Goal: Information Seeking & Learning: Learn about a topic

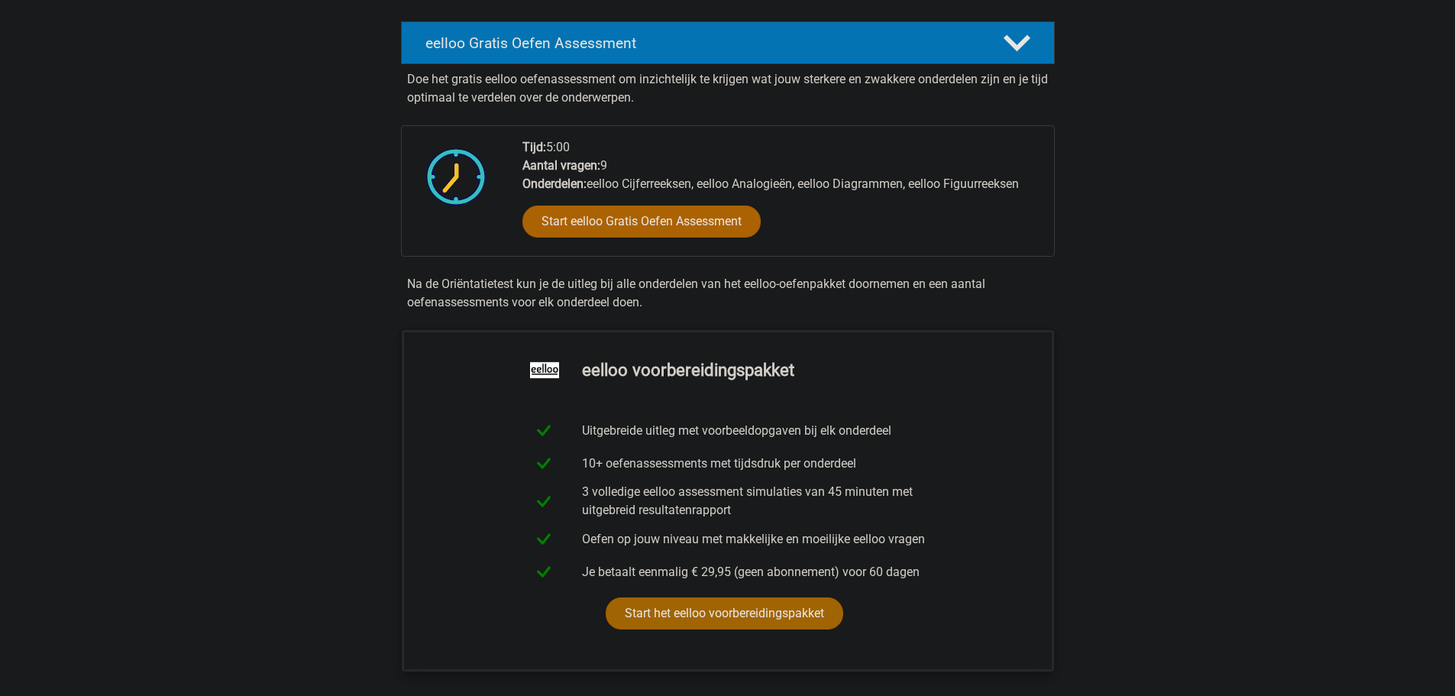
scroll to position [229, 0]
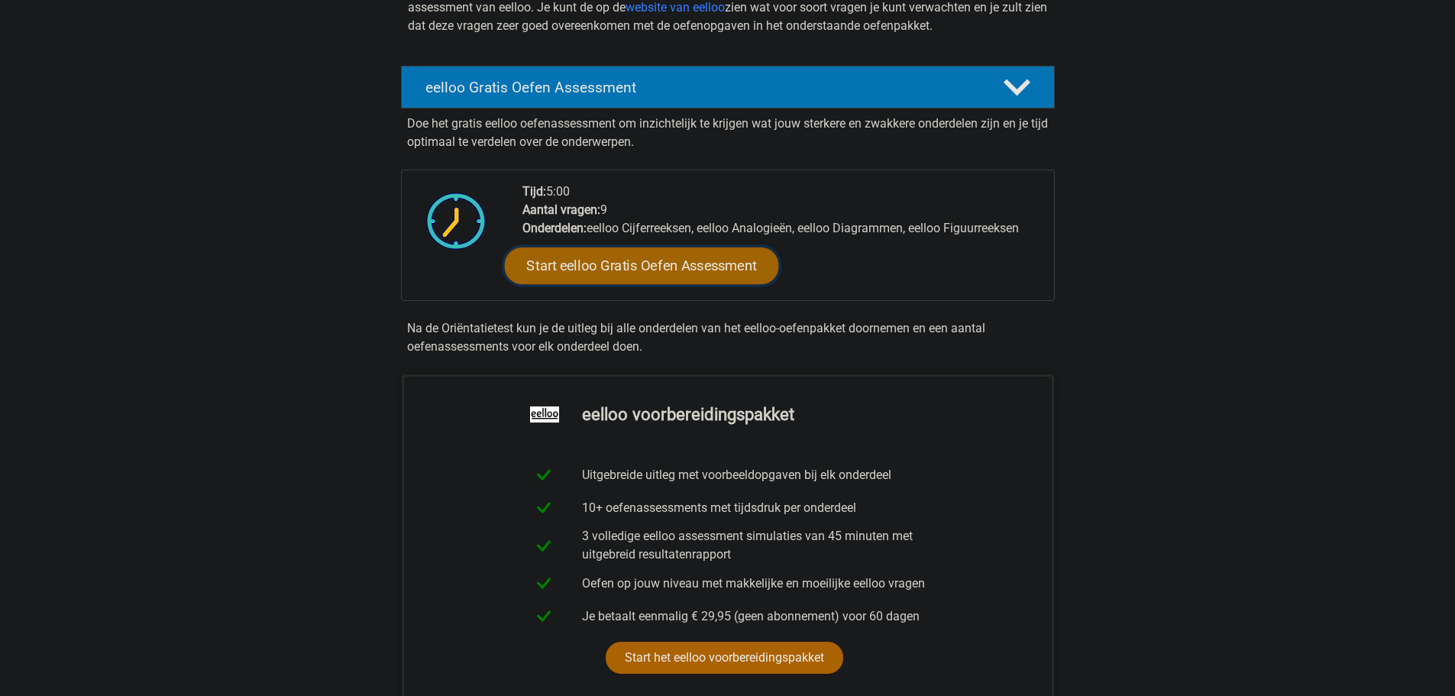
click at [590, 274] on link "Start eelloo Gratis Oefen Assessment" at bounding box center [641, 265] width 274 height 37
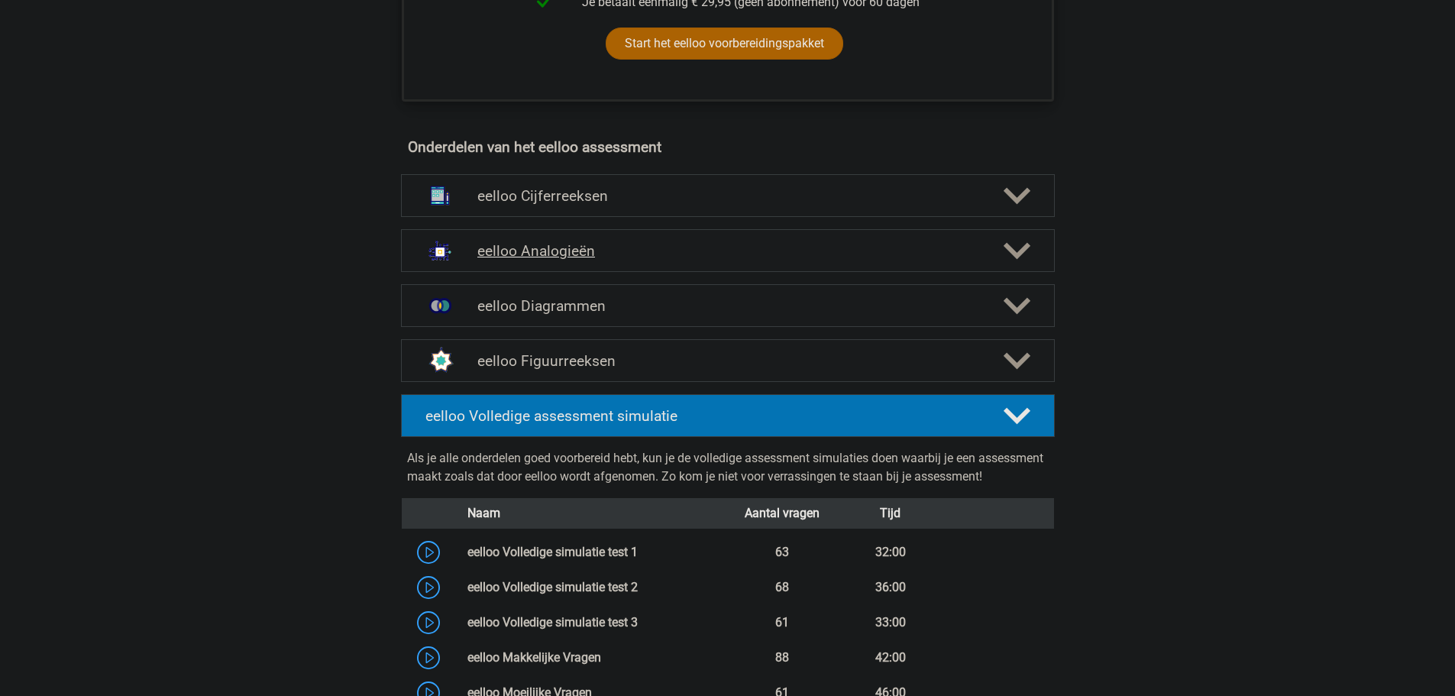
scroll to position [840, 0]
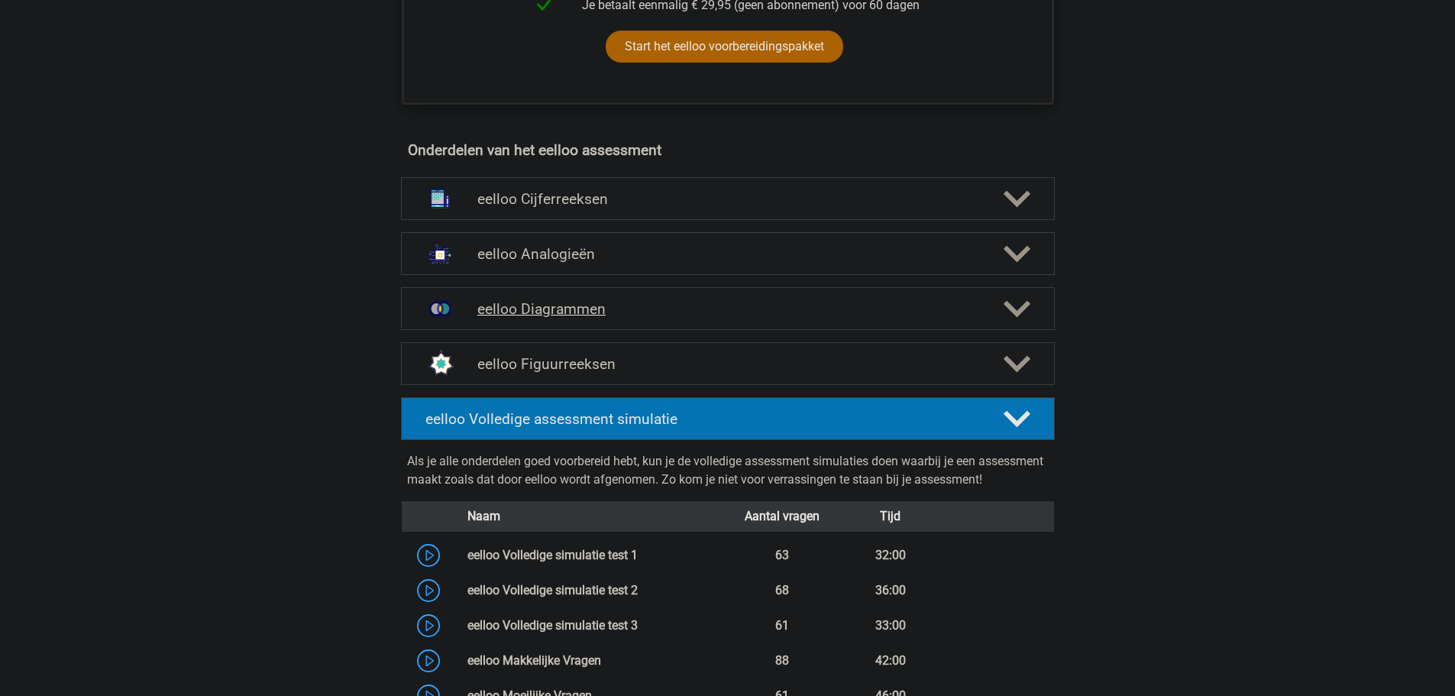
click at [1031, 315] on div at bounding box center [1015, 309] width 52 height 27
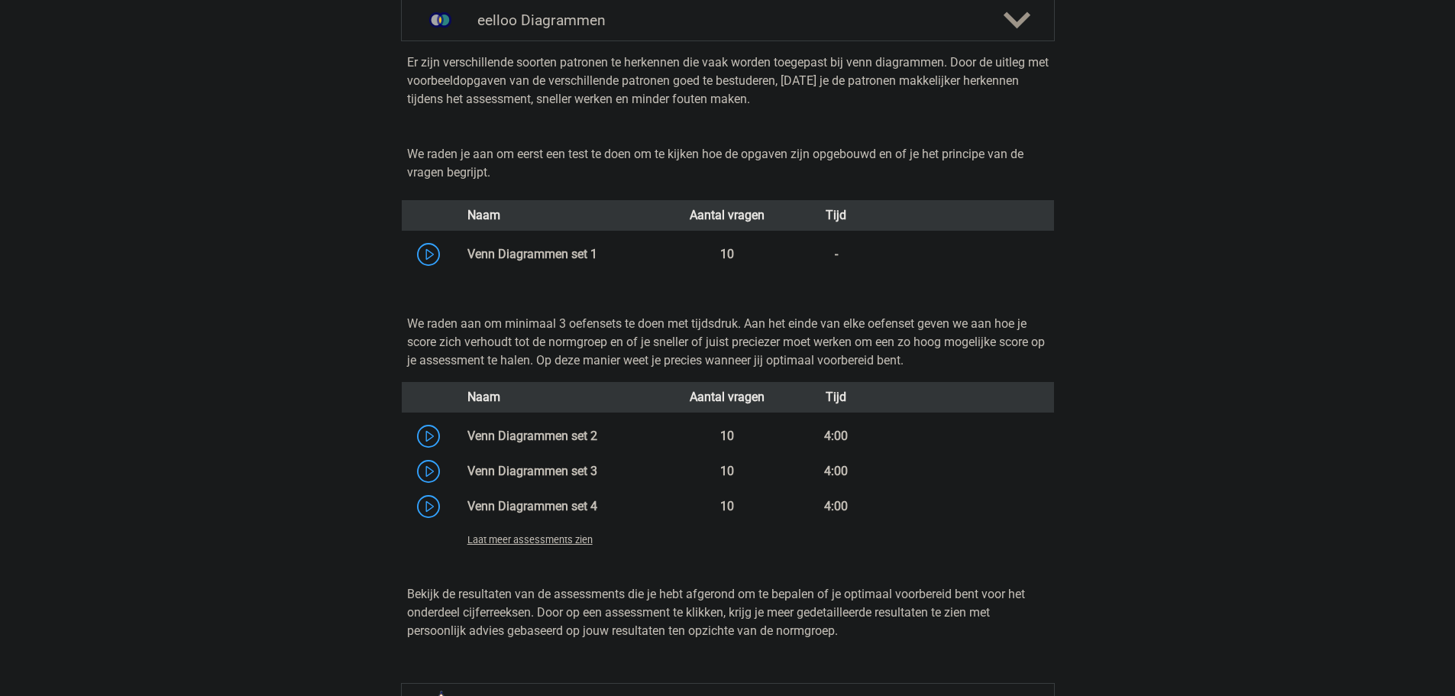
scroll to position [1146, 0]
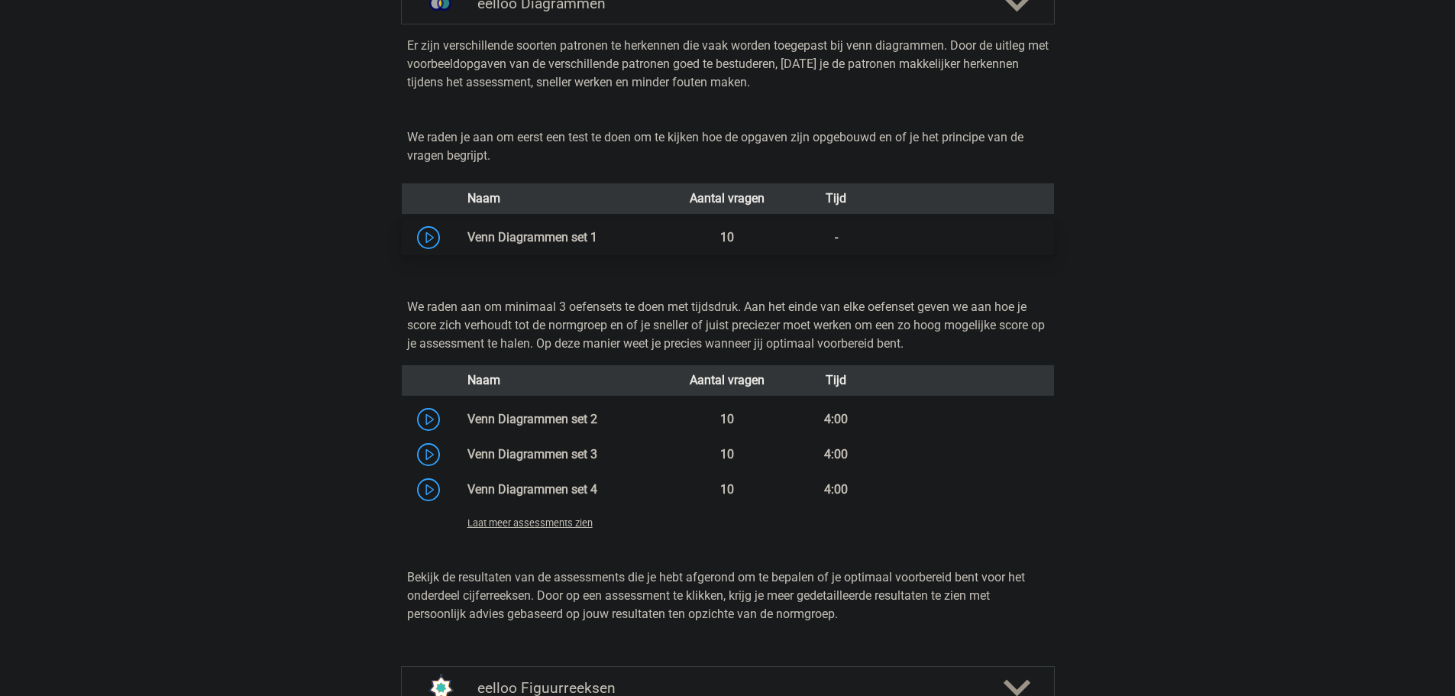
click at [597, 244] on link at bounding box center [597, 237] width 0 height 15
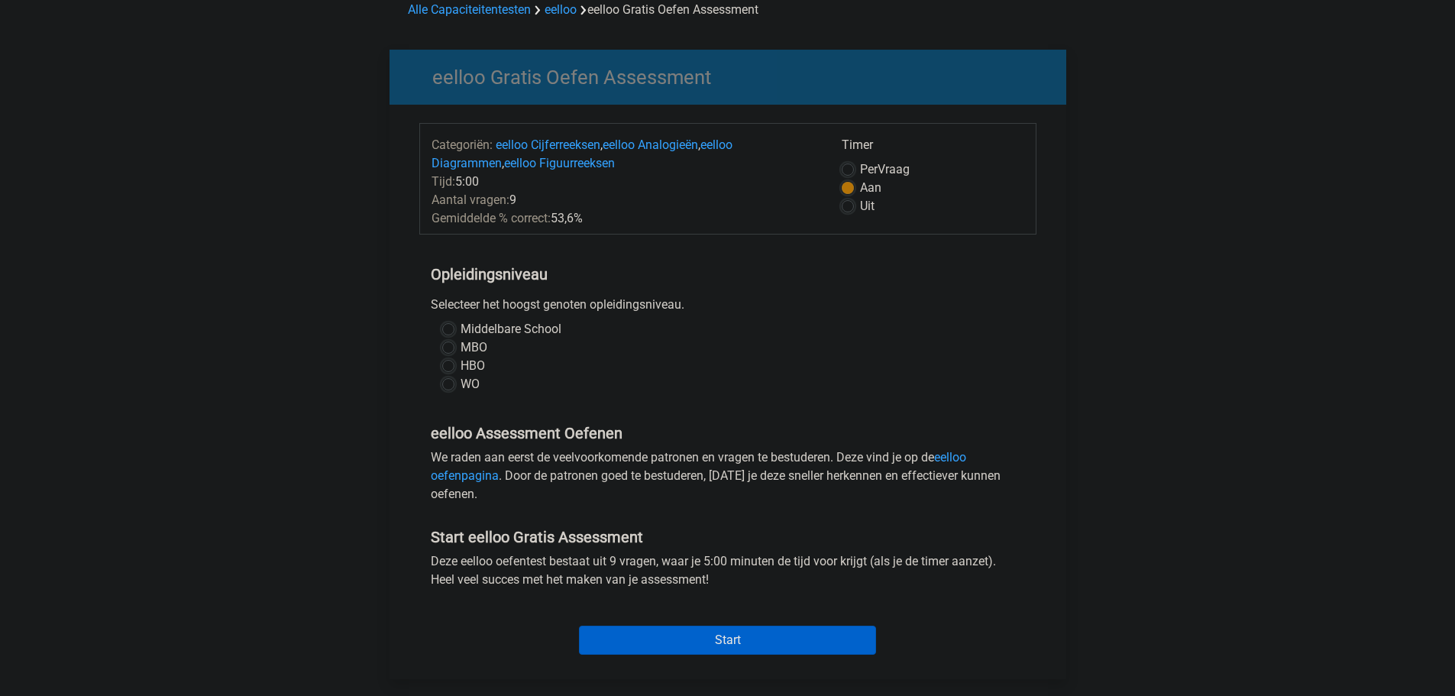
scroll to position [76, 0]
click at [461, 361] on label "HBO" at bounding box center [473, 365] width 24 height 18
click at [448, 361] on input "HBO" at bounding box center [448, 363] width 12 height 15
radio input "true"
click at [700, 626] on input "Start" at bounding box center [727, 639] width 297 height 29
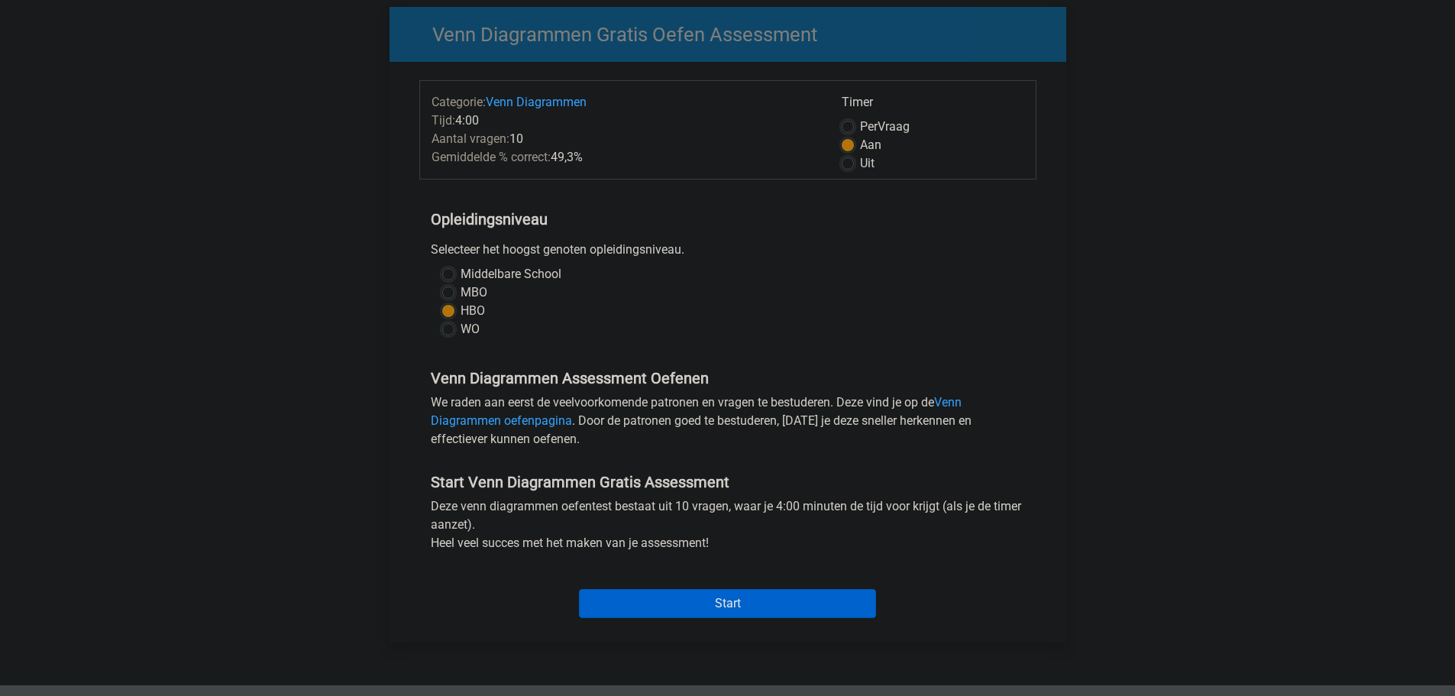
scroll to position [382, 0]
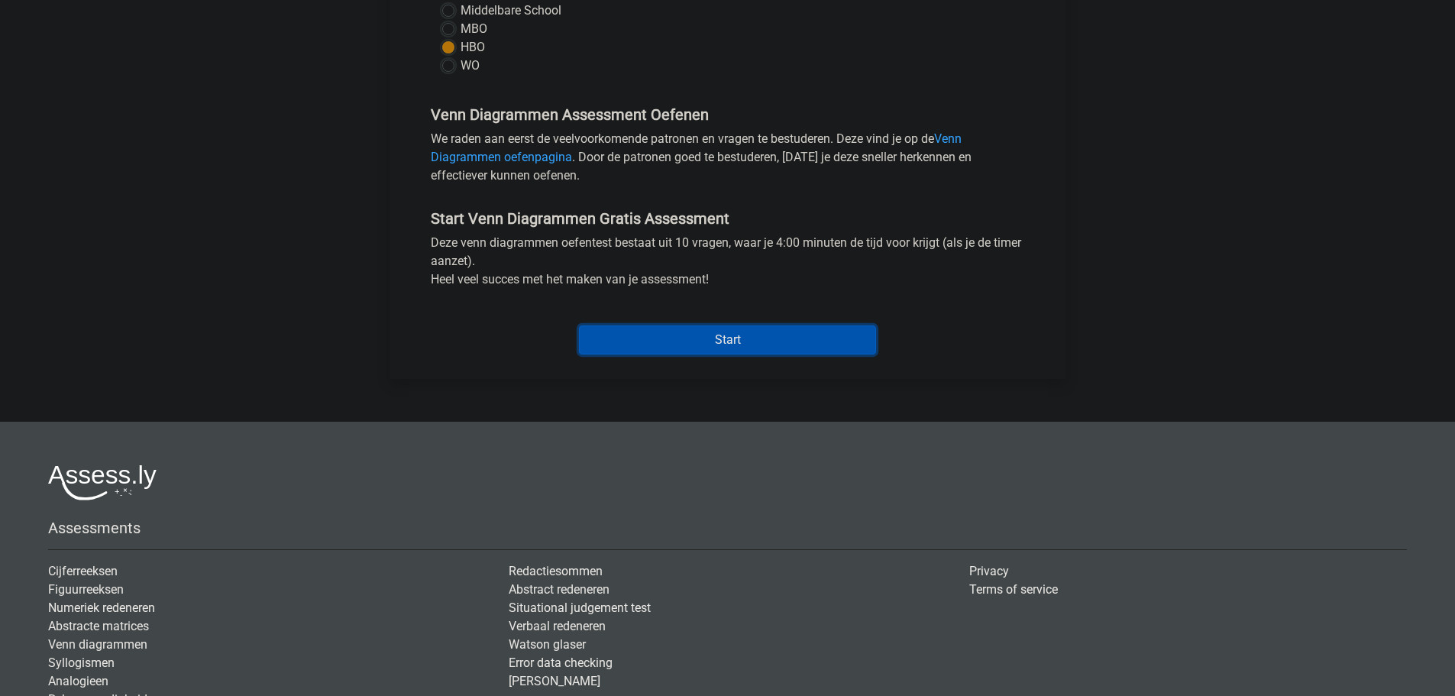
click at [718, 330] on input "Start" at bounding box center [727, 339] width 297 height 29
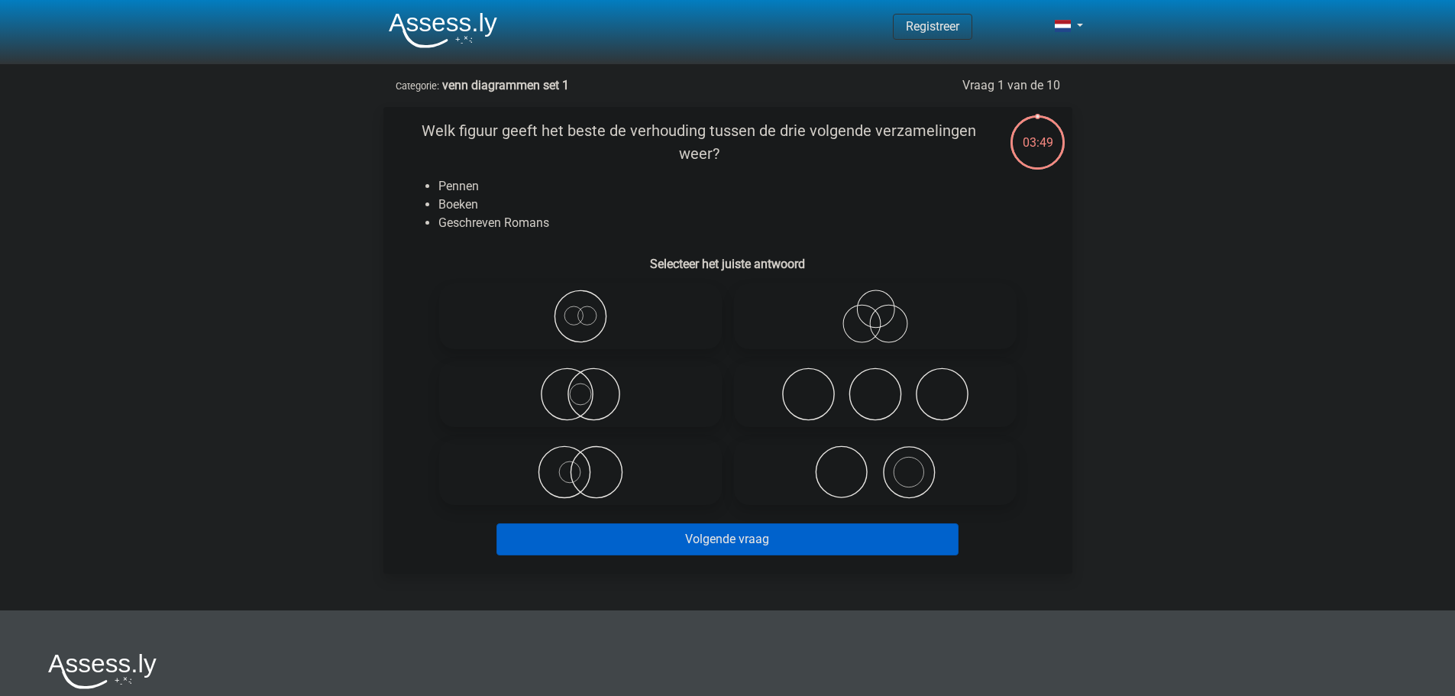
click at [804, 458] on icon at bounding box center [875, 471] width 270 height 53
click at [875, 458] on input "radio" at bounding box center [880, 459] width 10 height 10
radio input "true"
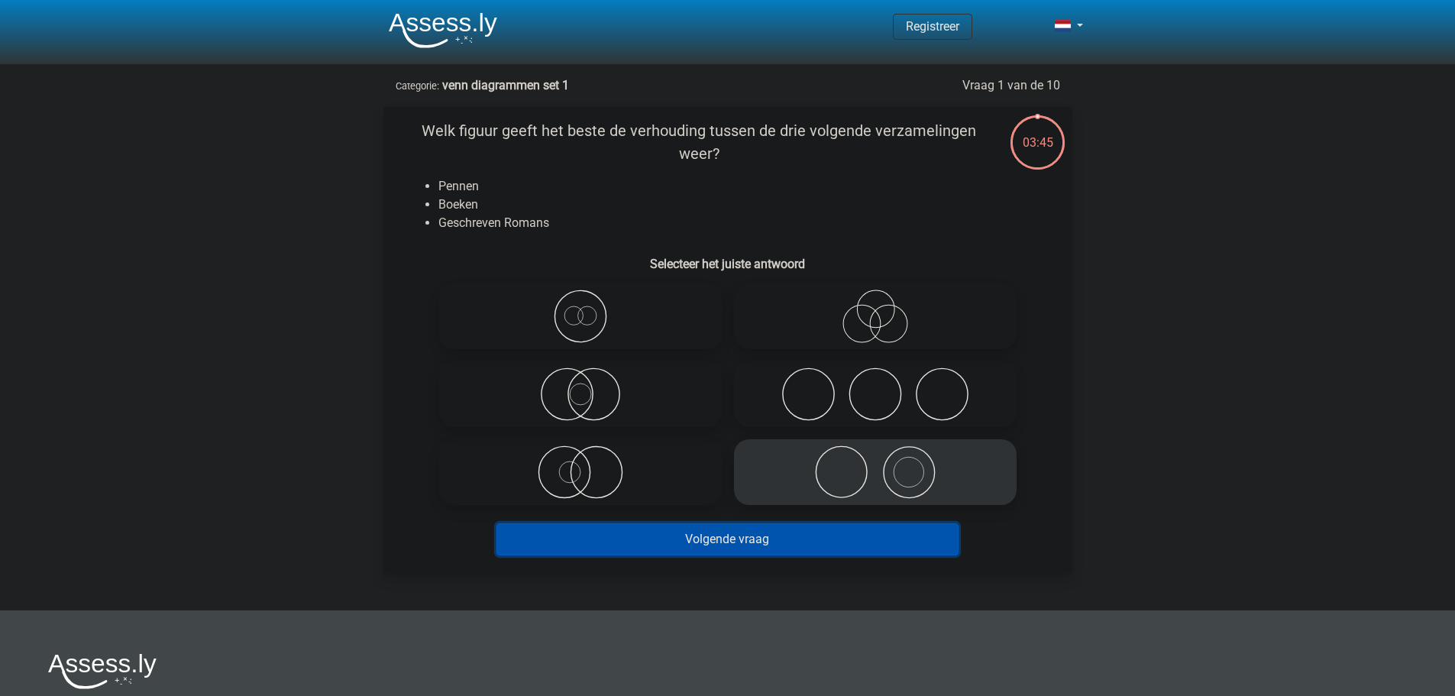
click at [699, 545] on button "Volgende vraag" at bounding box center [727, 539] width 462 height 32
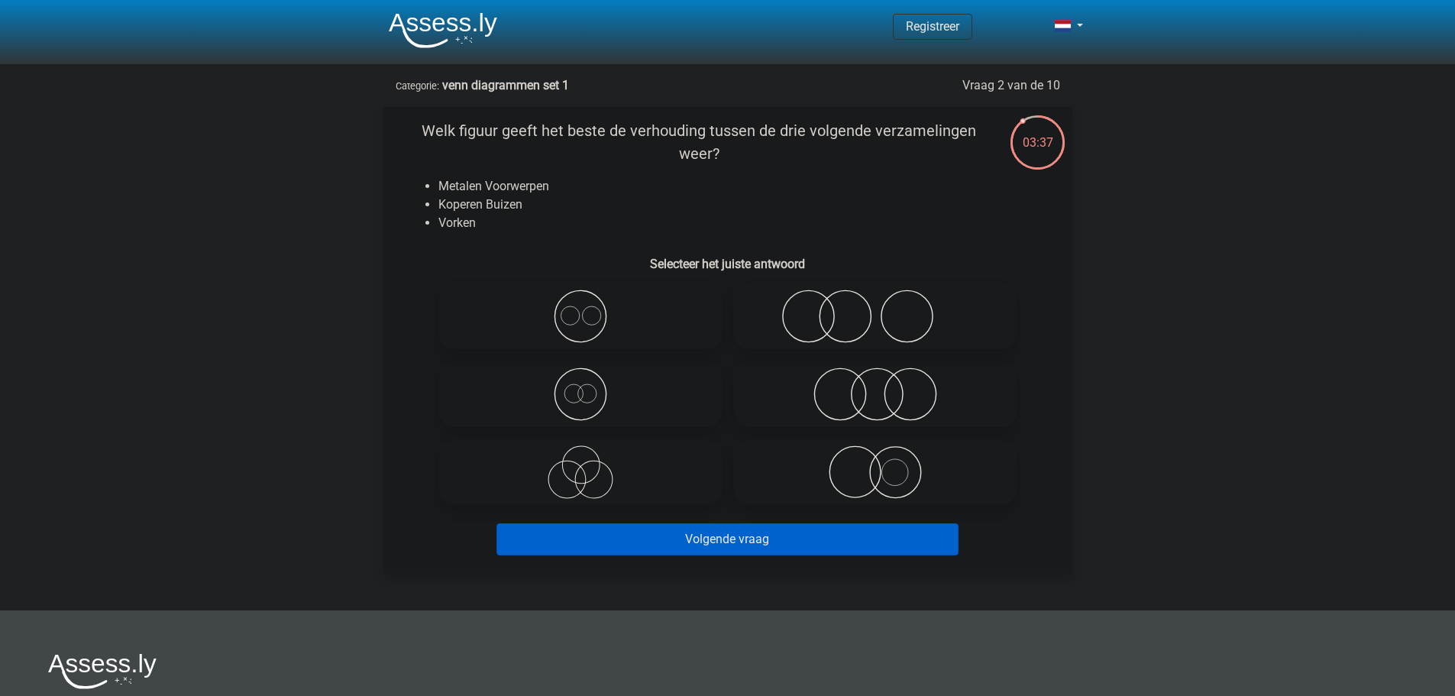
click at [785, 305] on circle at bounding box center [807, 316] width 51 height 51
click at [875, 305] on input "radio" at bounding box center [880, 304] width 10 height 10
radio input "true"
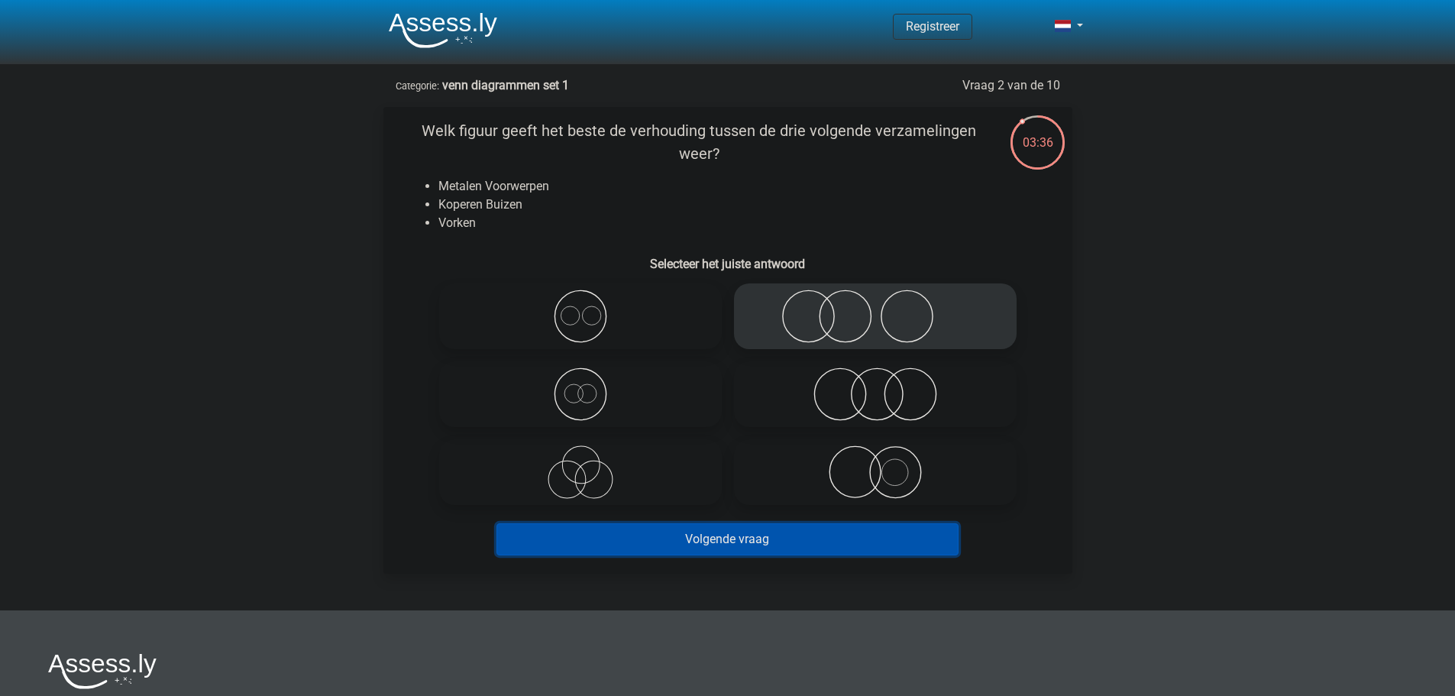
click at [706, 538] on button "Volgende vraag" at bounding box center [727, 539] width 462 height 32
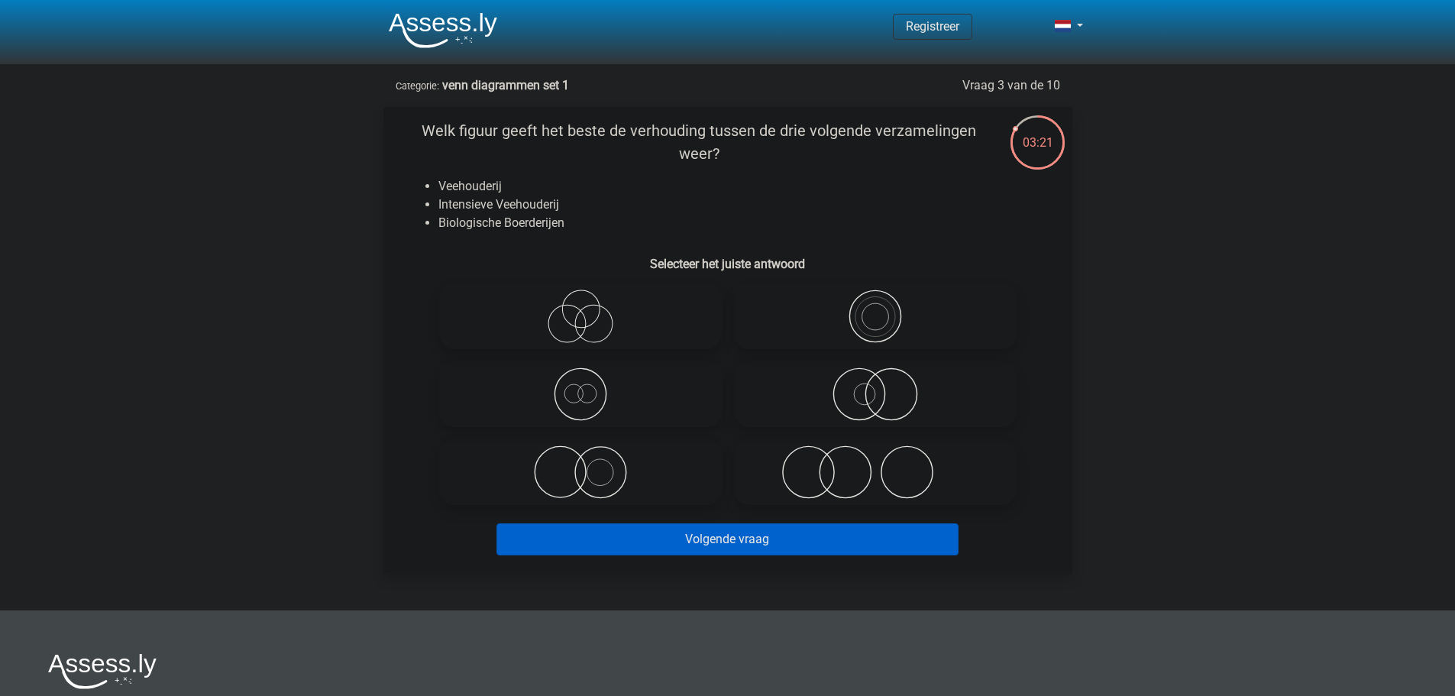
click at [789, 474] on icon at bounding box center [875, 471] width 270 height 53
click at [875, 464] on input "radio" at bounding box center [880, 459] width 10 height 10
radio input "true"
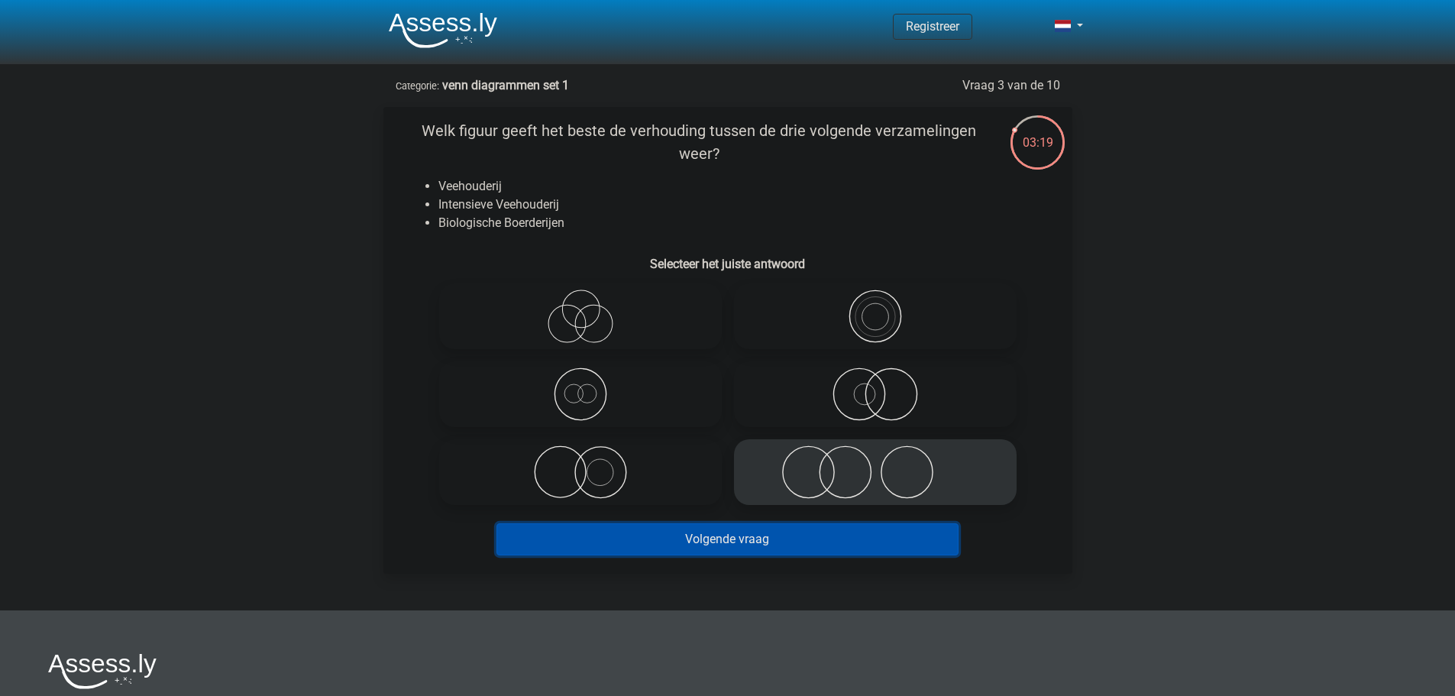
click at [755, 538] on button "Volgende vraag" at bounding box center [727, 539] width 462 height 32
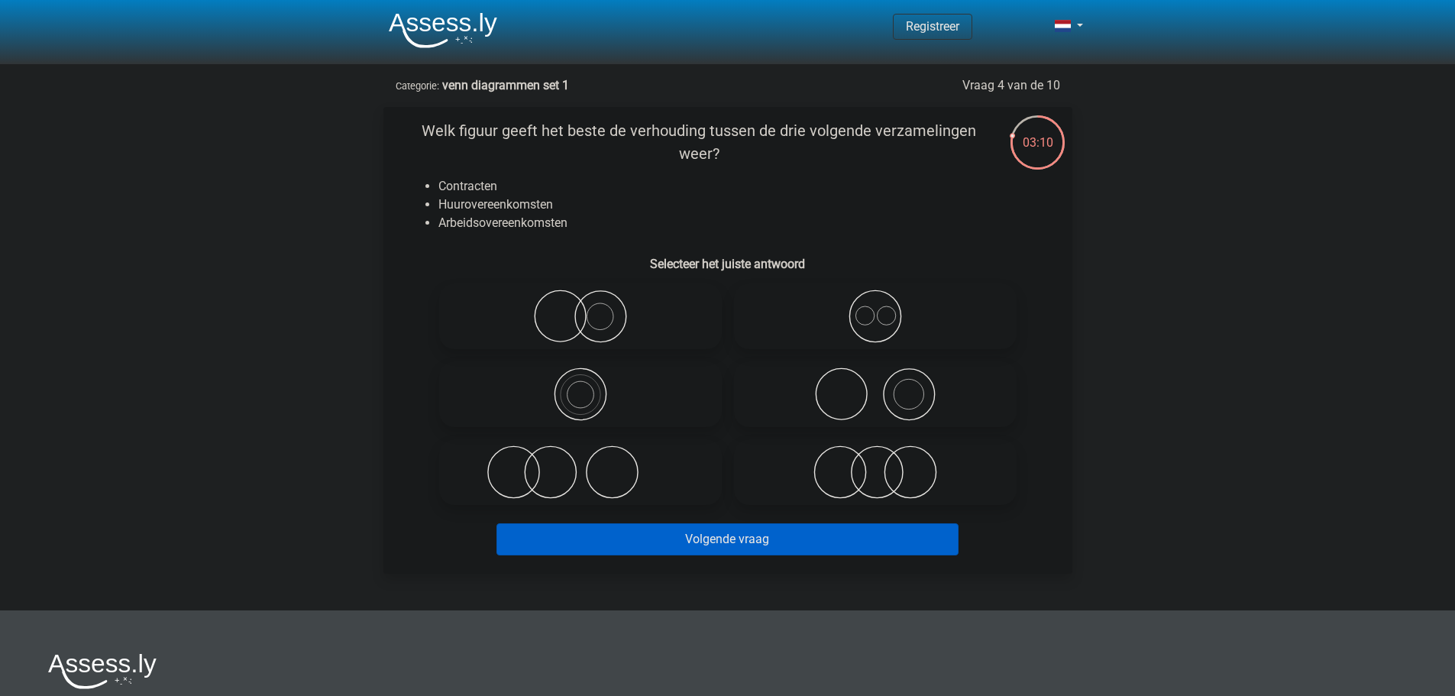
click at [826, 315] on icon at bounding box center [875, 315] width 270 height 53
click at [875, 309] on input "radio" at bounding box center [880, 304] width 10 height 10
radio input "true"
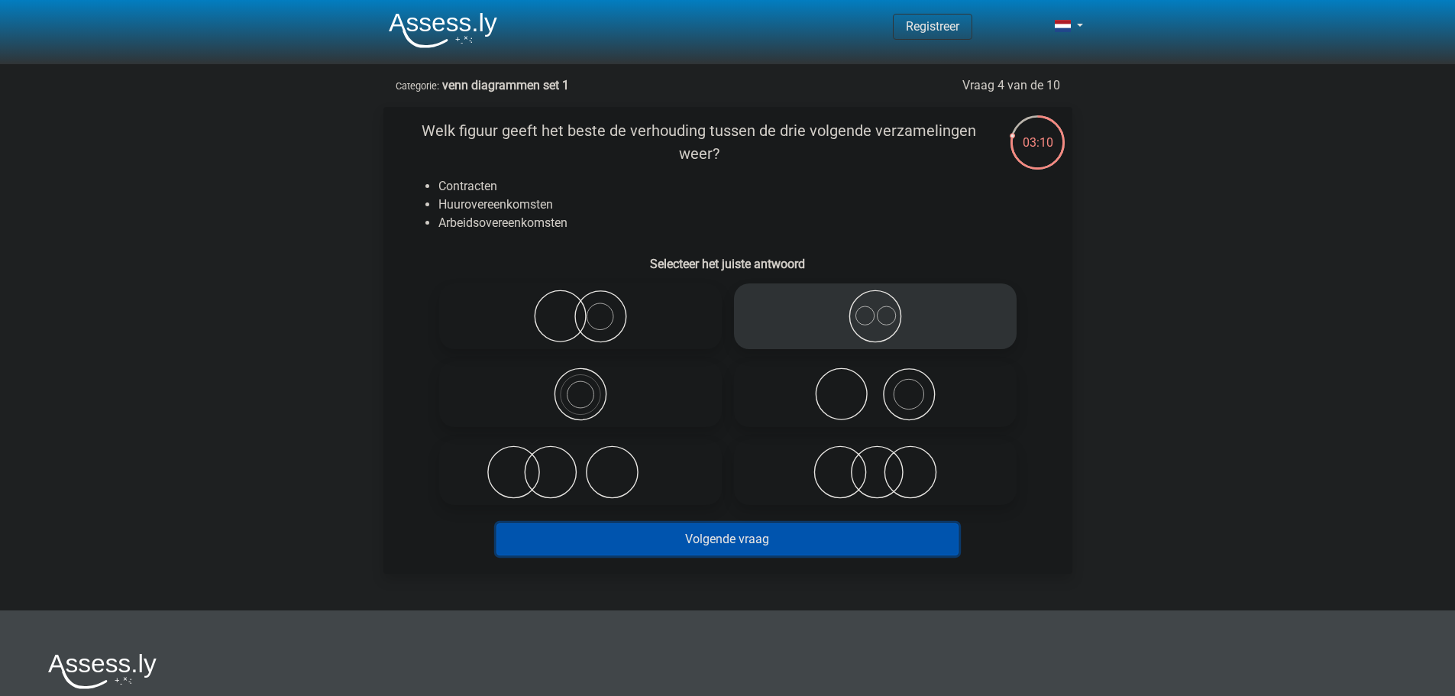
click at [762, 547] on button "Volgende vraag" at bounding box center [727, 539] width 462 height 32
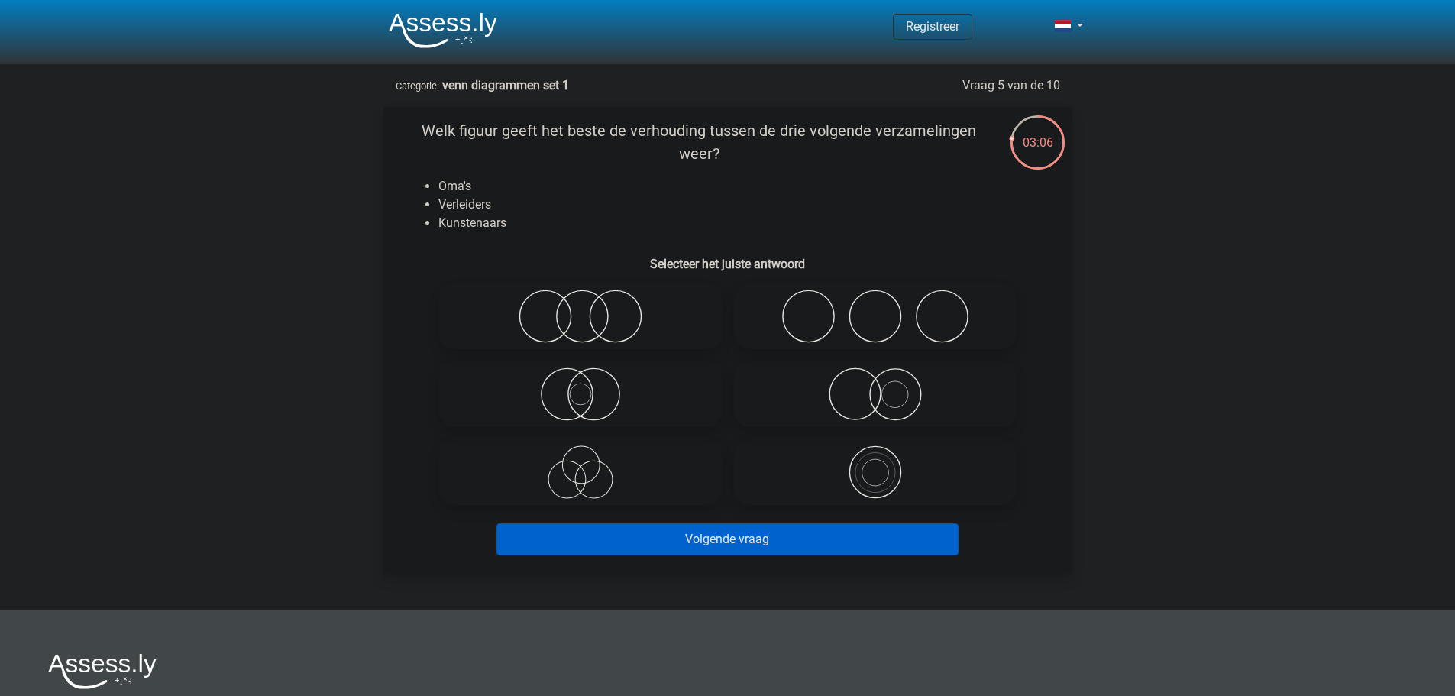
click at [651, 474] on icon at bounding box center [580, 471] width 270 height 53
click at [590, 464] on input "radio" at bounding box center [586, 459] width 10 height 10
radio input "true"
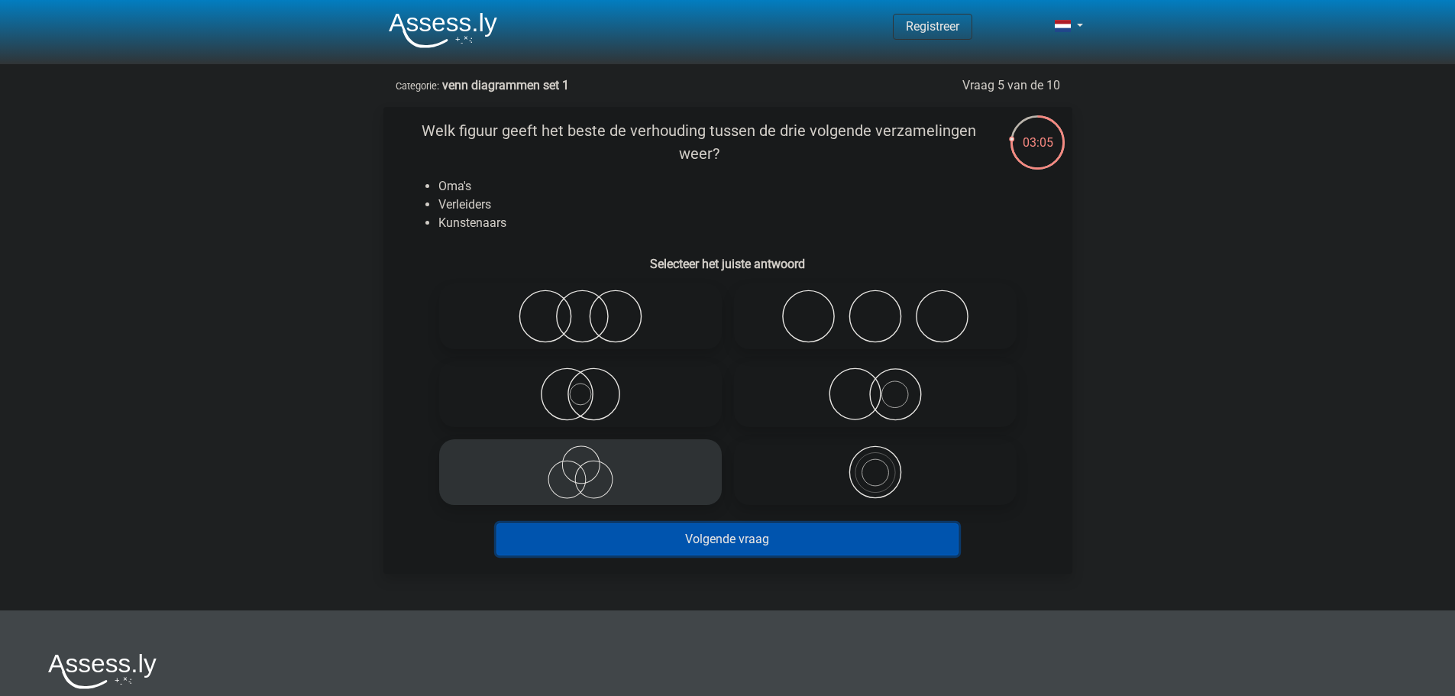
click at [742, 546] on button "Volgende vraag" at bounding box center [727, 539] width 462 height 32
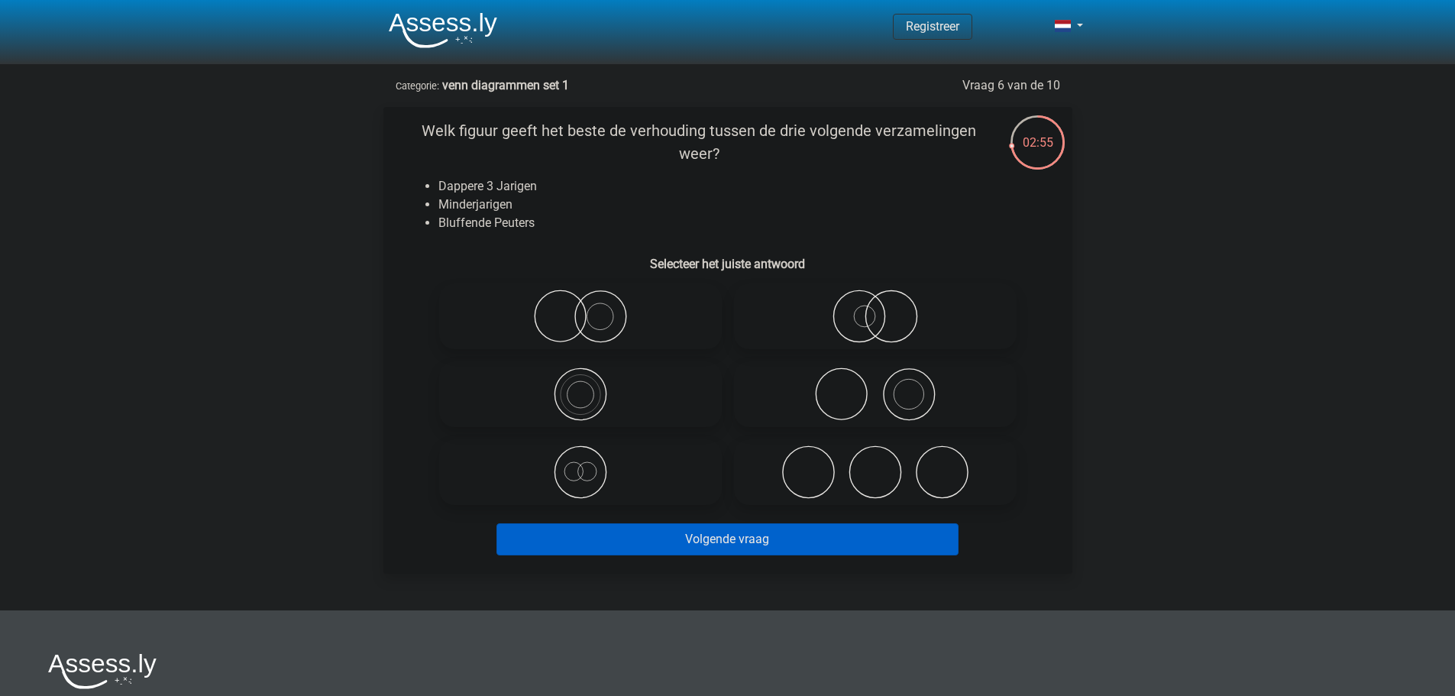
click at [812, 314] on icon at bounding box center [875, 315] width 270 height 53
click at [875, 309] on input "radio" at bounding box center [880, 304] width 10 height 10
radio input "true"
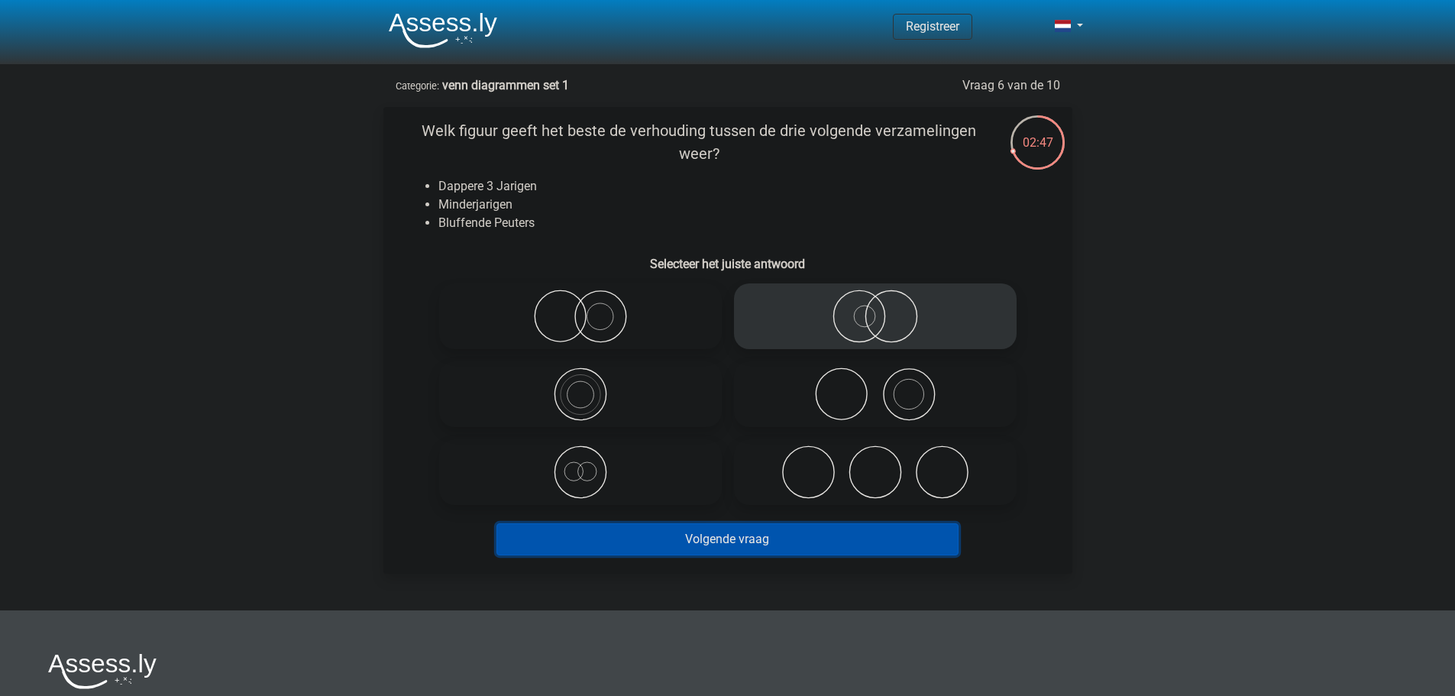
click at [733, 535] on button "Volgende vraag" at bounding box center [727, 539] width 462 height 32
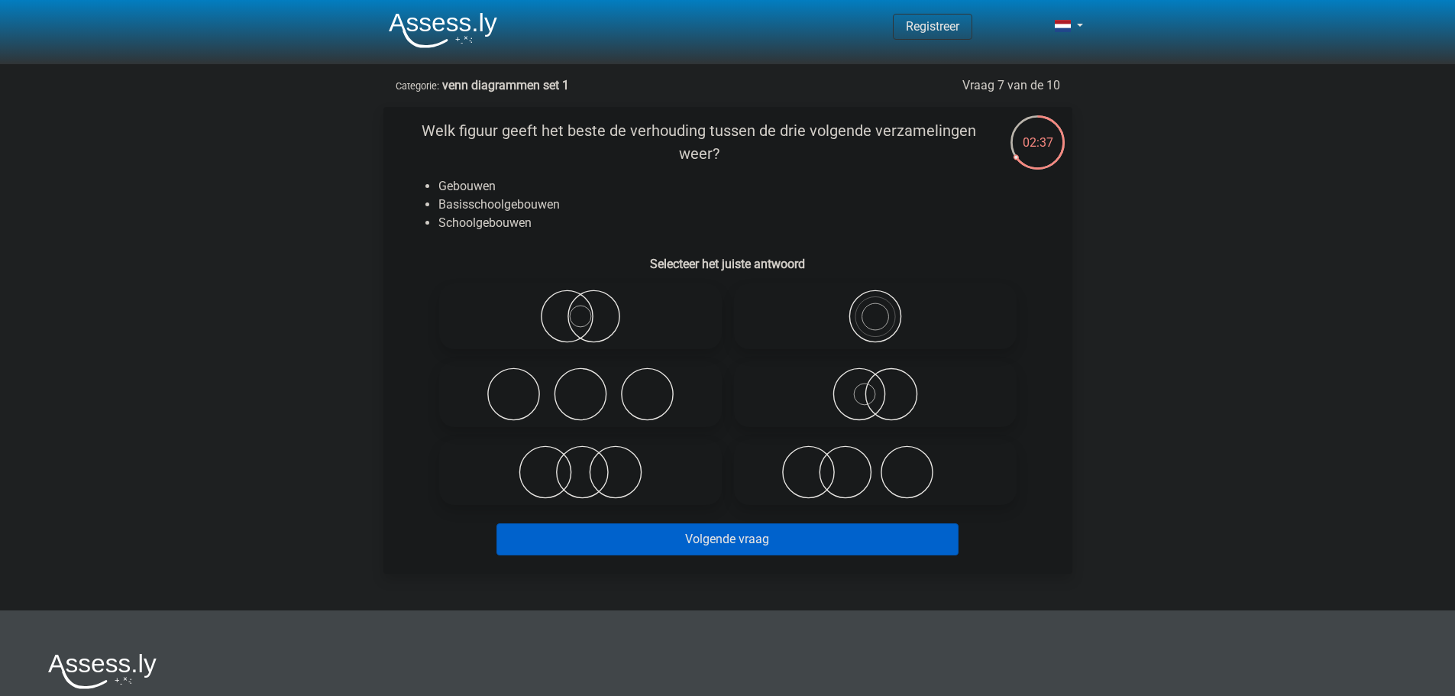
click at [859, 409] on icon at bounding box center [875, 393] width 270 height 53
click at [875, 386] on input "radio" at bounding box center [880, 382] width 10 height 10
radio input "true"
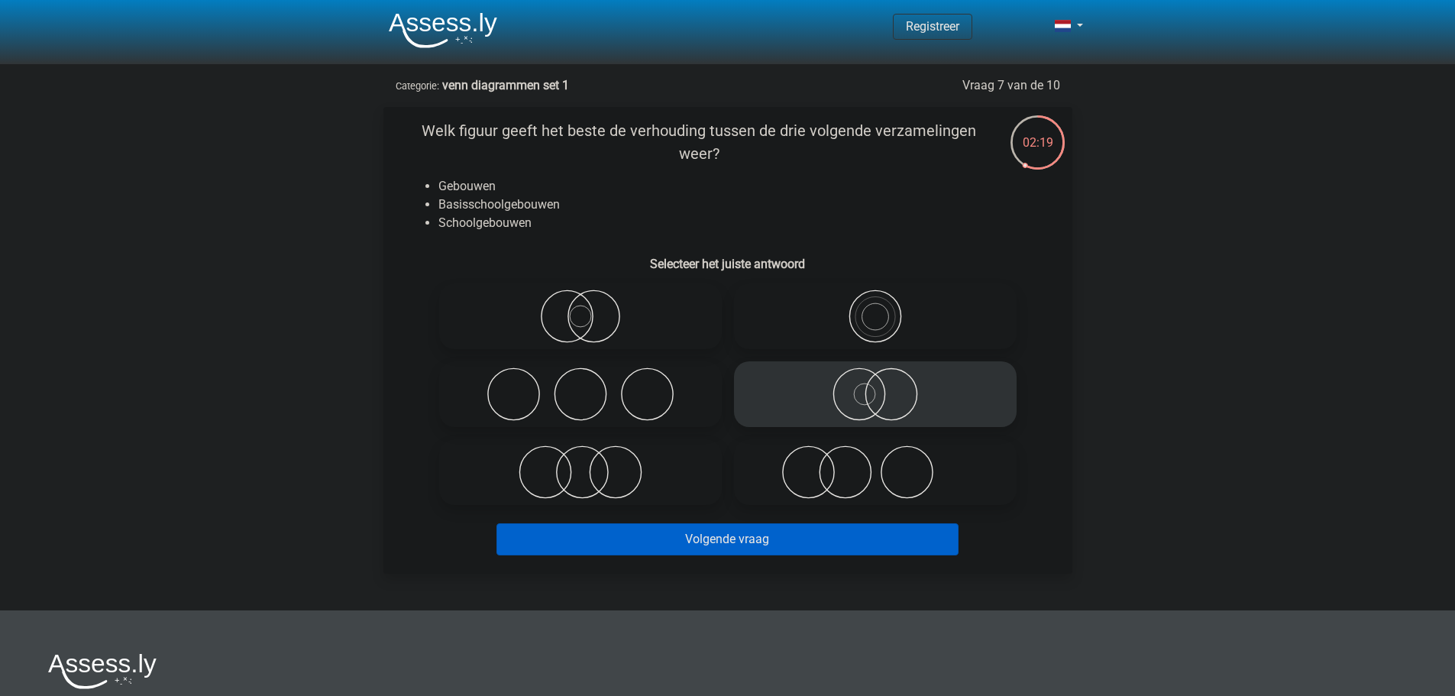
click at [646, 330] on icon at bounding box center [580, 315] width 270 height 53
click at [590, 309] on input "radio" at bounding box center [586, 304] width 10 height 10
radio input "true"
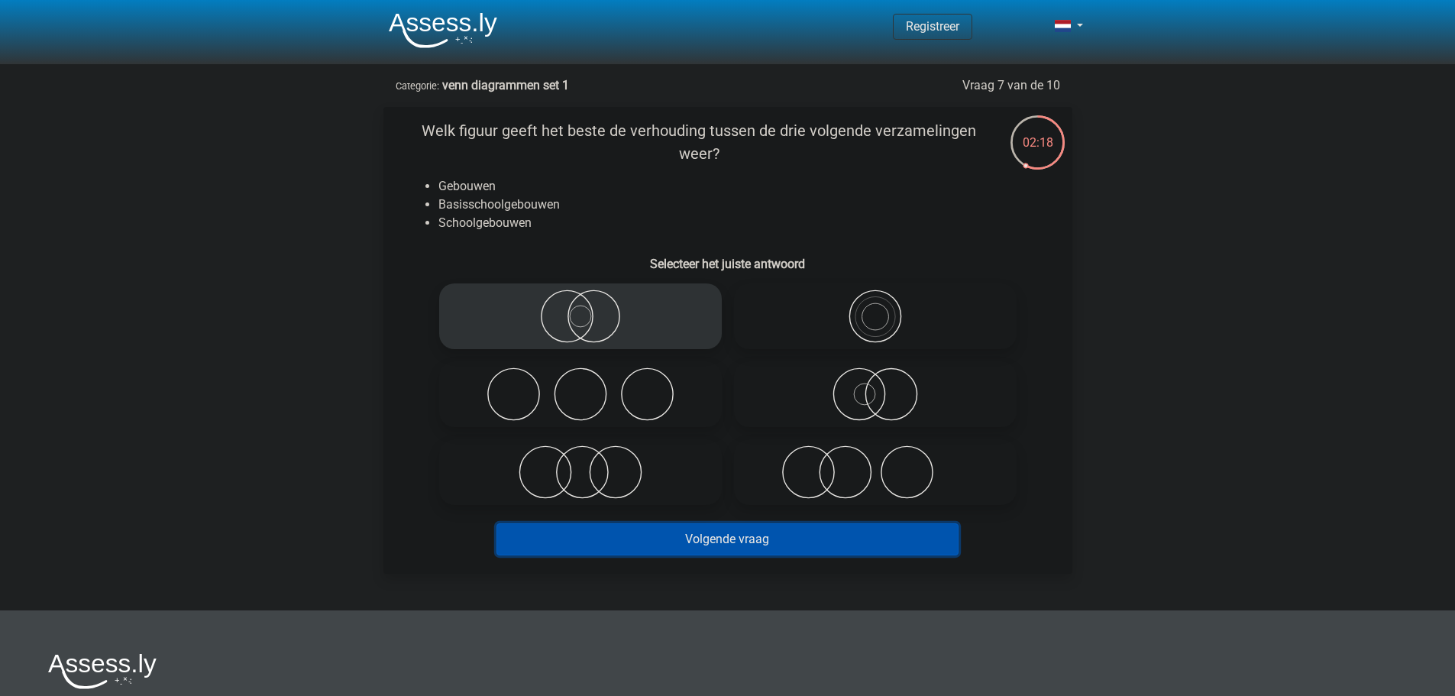
click at [685, 540] on button "Volgende vraag" at bounding box center [727, 539] width 462 height 32
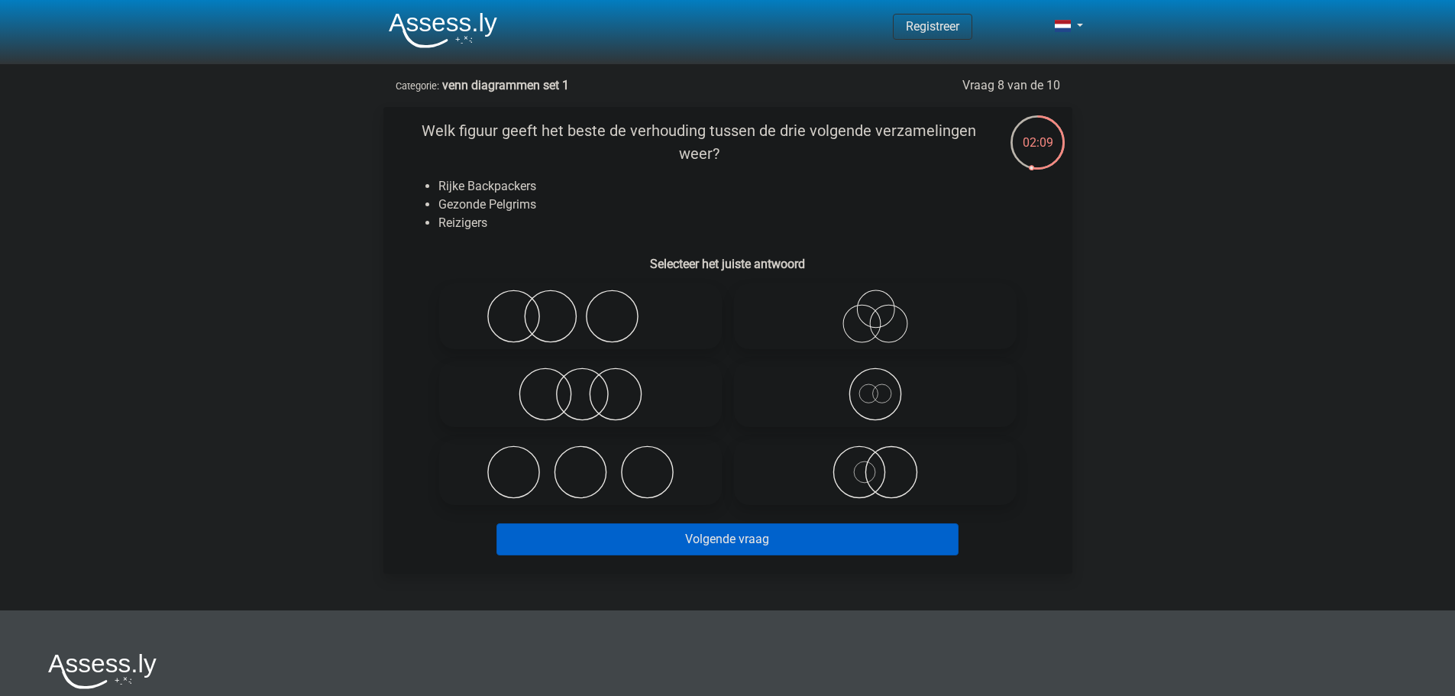
click at [796, 311] on icon at bounding box center [875, 315] width 270 height 53
click at [875, 309] on input "radio" at bounding box center [880, 304] width 10 height 10
radio input "true"
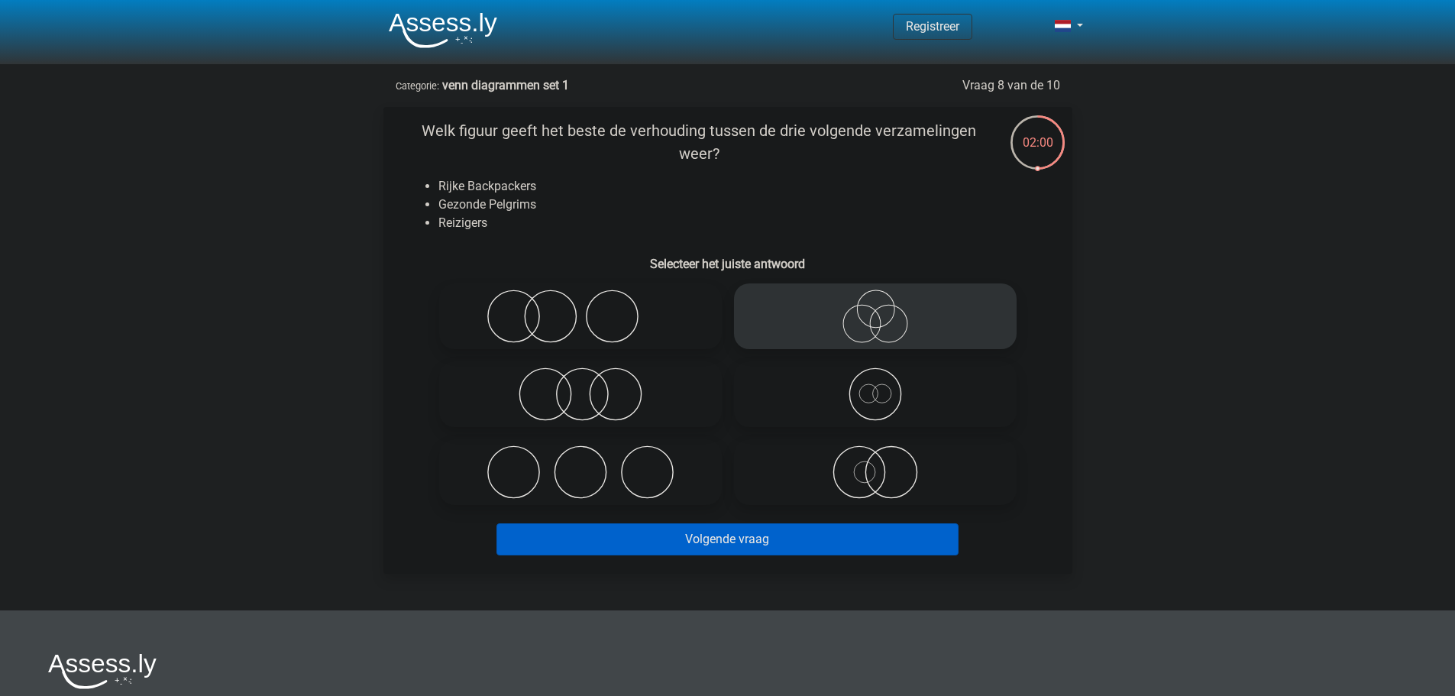
click at [593, 387] on icon at bounding box center [580, 393] width 270 height 53
click at [590, 386] on input "radio" at bounding box center [586, 382] width 10 height 10
radio input "true"
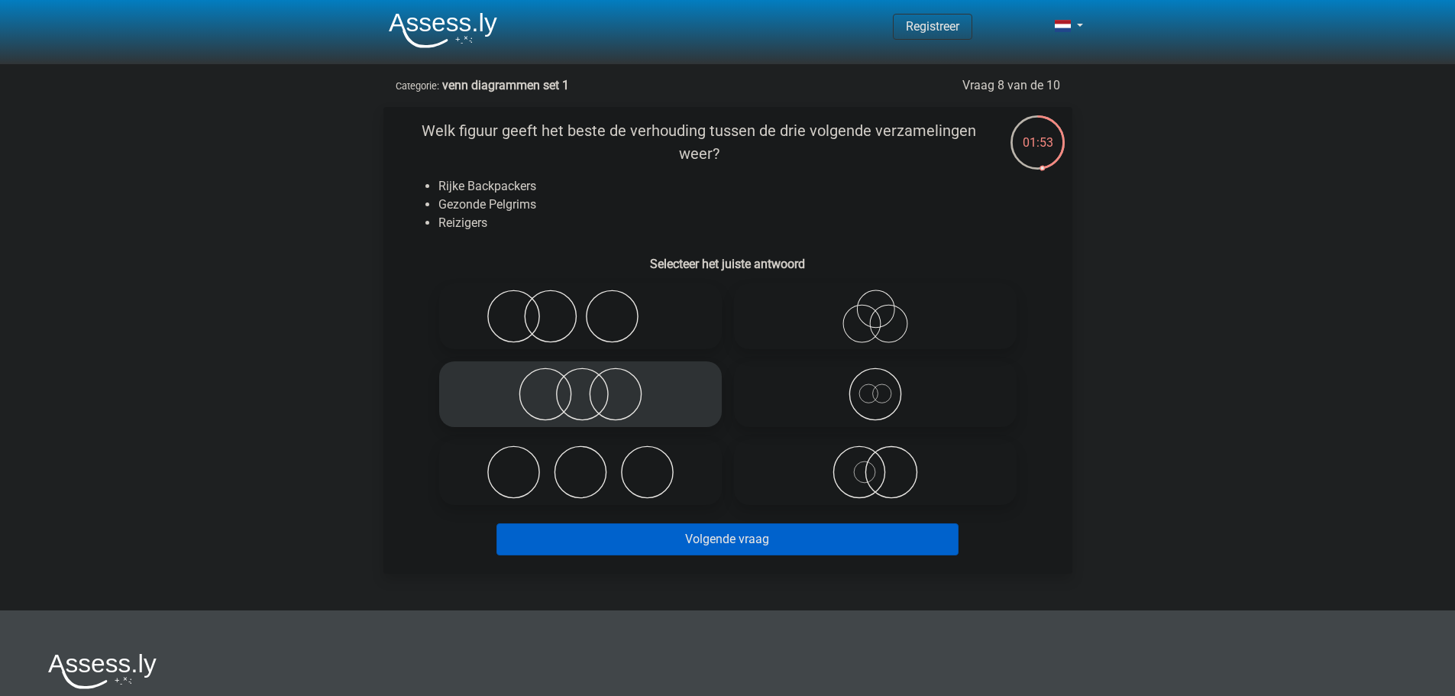
click at [868, 364] on label at bounding box center [875, 394] width 283 height 66
click at [875, 377] on input "radio" at bounding box center [880, 382] width 10 height 10
radio input "true"
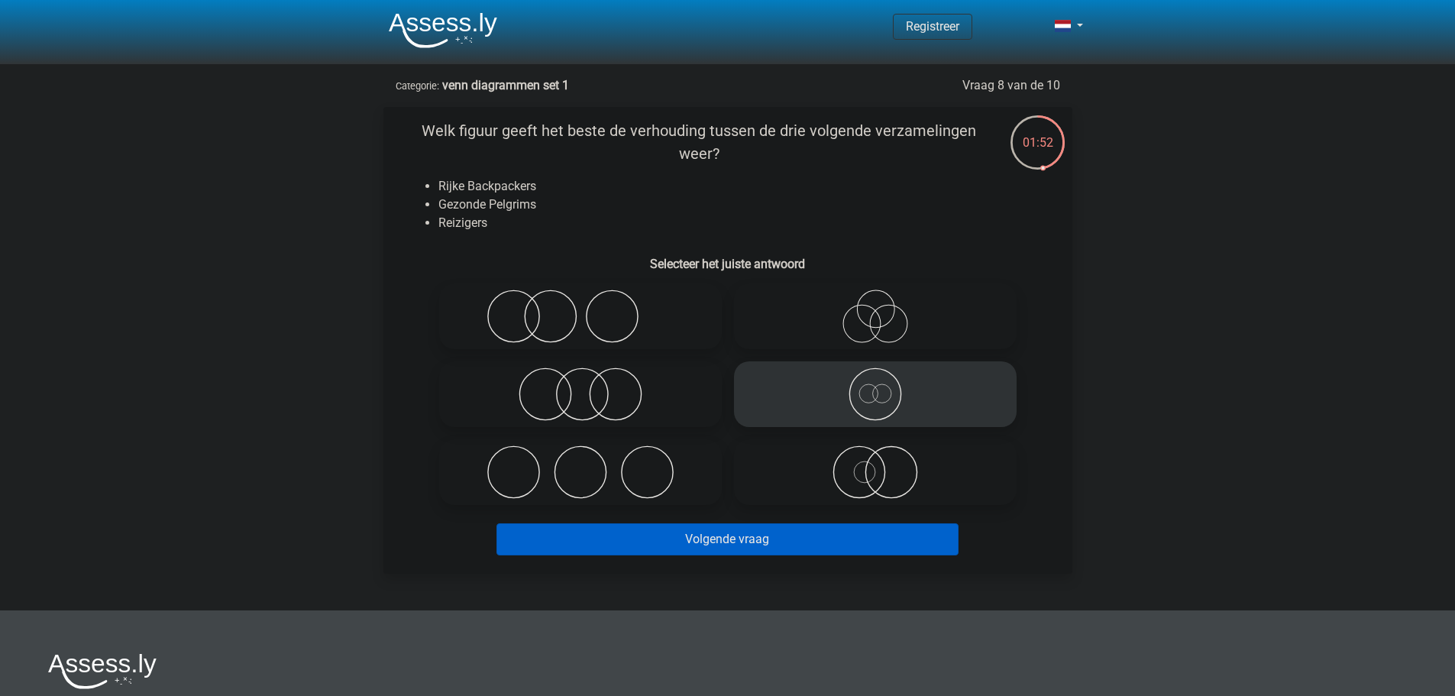
click at [875, 334] on icon at bounding box center [875, 315] width 270 height 53
click at [875, 309] on input "radio" at bounding box center [880, 304] width 10 height 10
radio input "true"
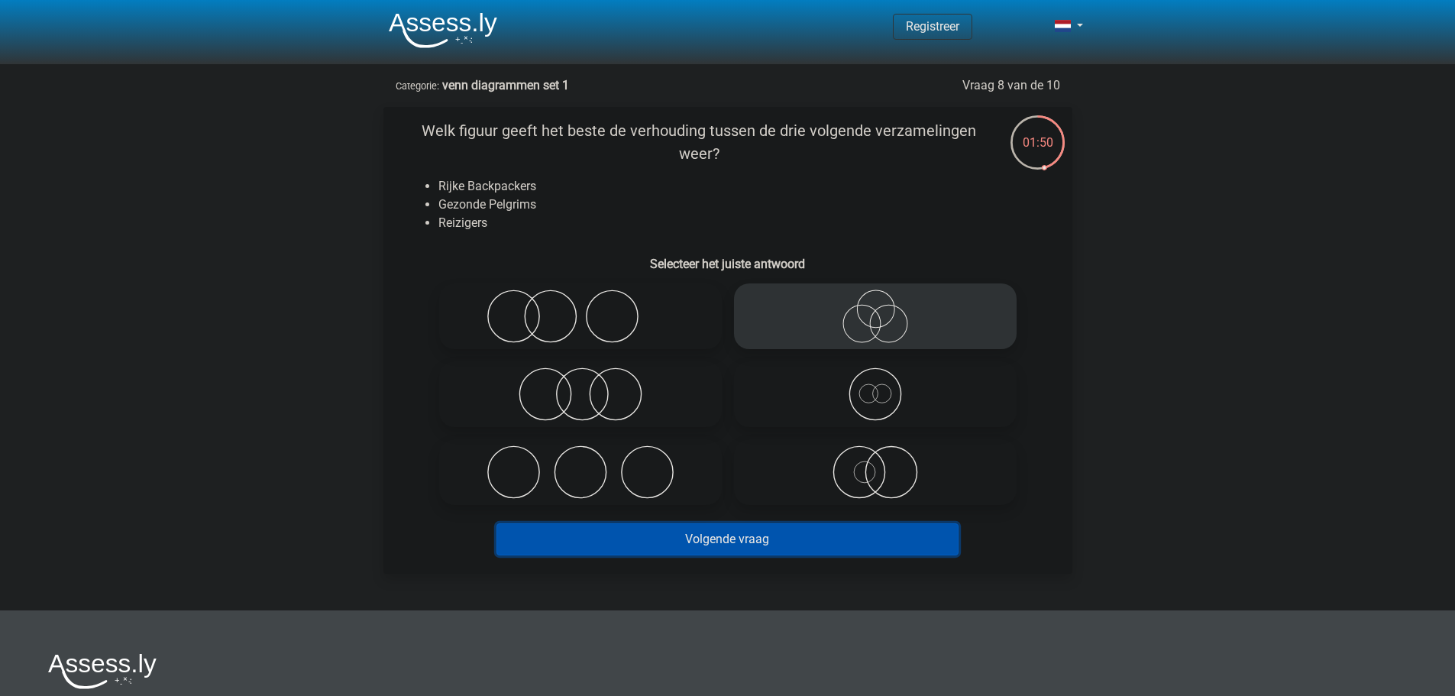
click at [784, 535] on button "Volgende vraag" at bounding box center [727, 539] width 462 height 32
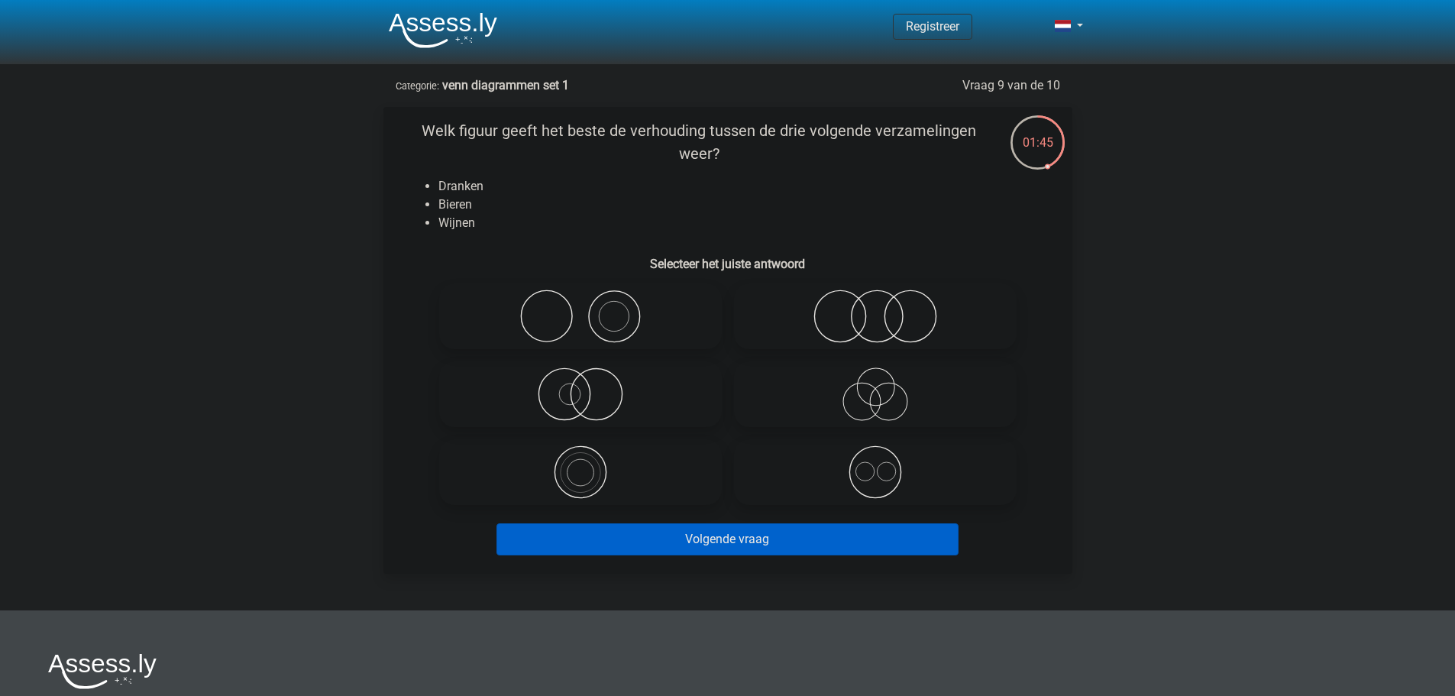
click at [814, 479] on icon at bounding box center [875, 471] width 270 height 53
click at [875, 464] on input "radio" at bounding box center [880, 459] width 10 height 10
radio input "true"
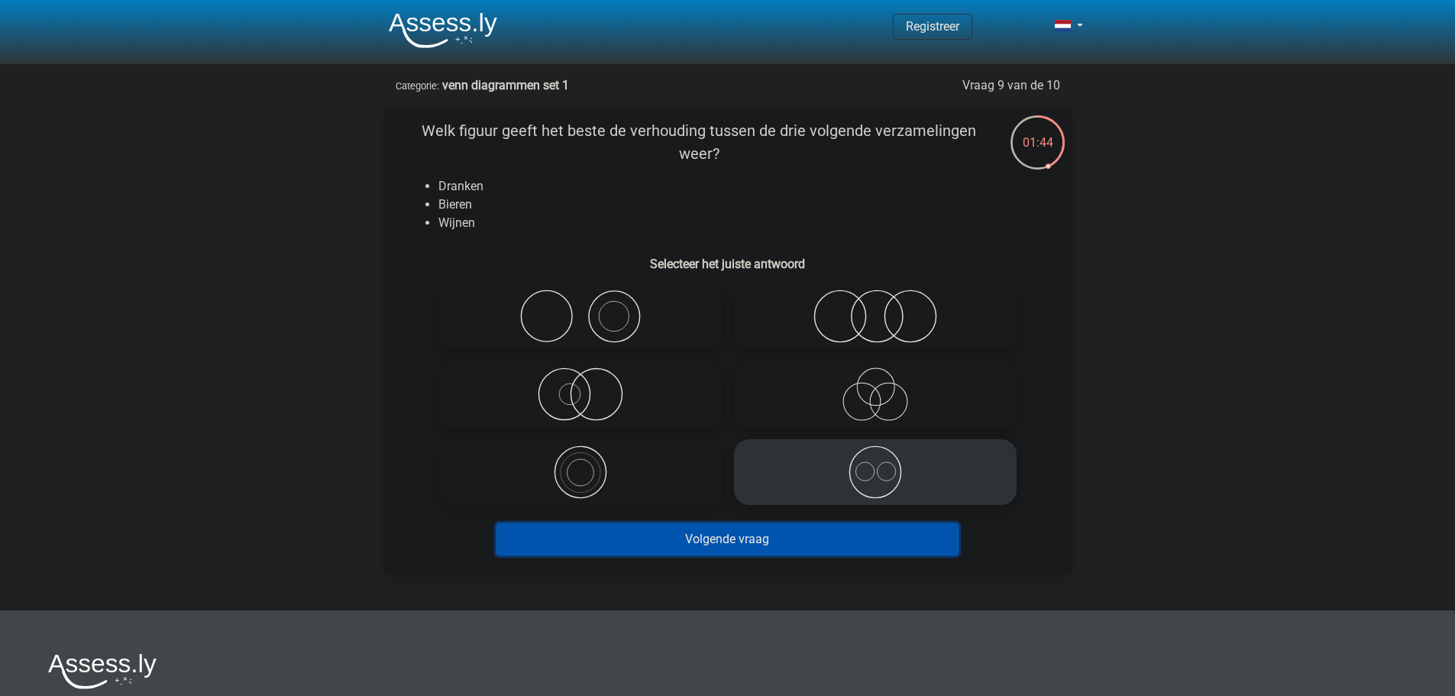
click at [794, 538] on button "Volgende vraag" at bounding box center [727, 539] width 462 height 32
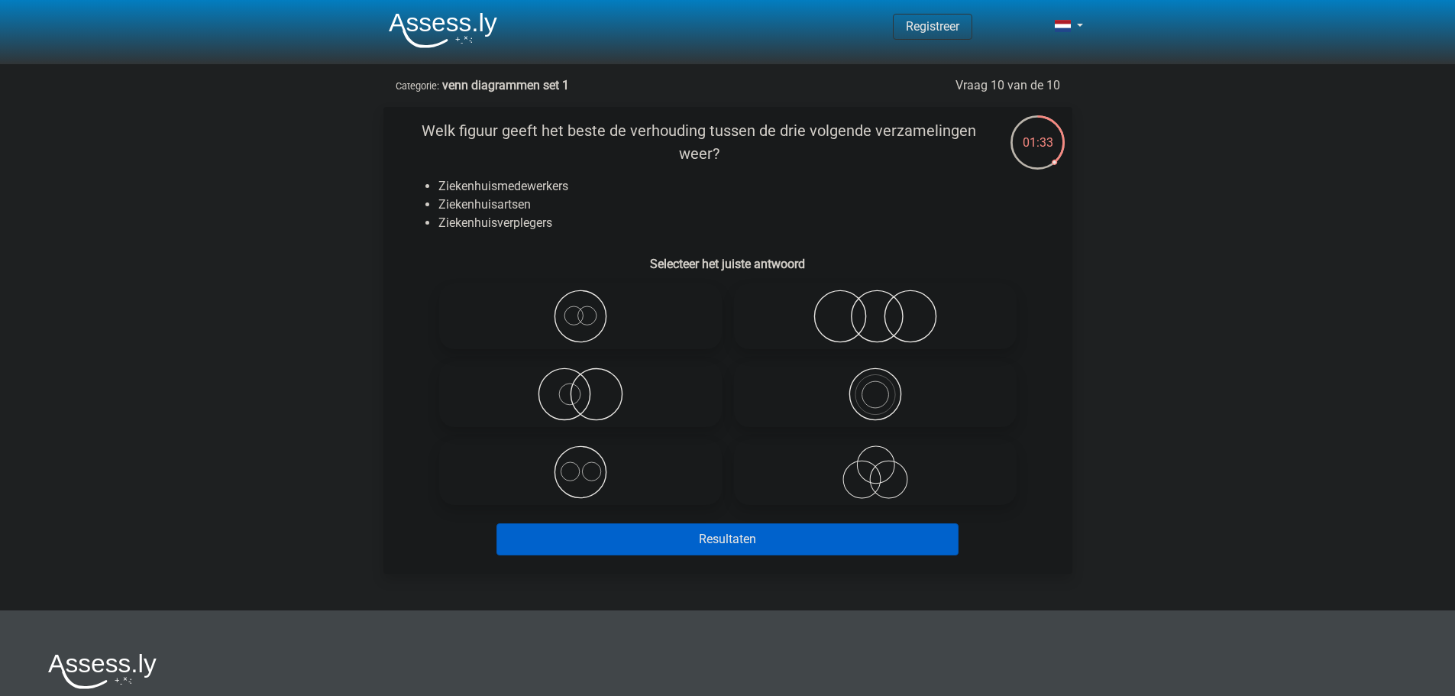
click at [655, 479] on icon at bounding box center [580, 471] width 270 height 53
click at [590, 464] on input "radio" at bounding box center [586, 459] width 10 height 10
radio input "true"
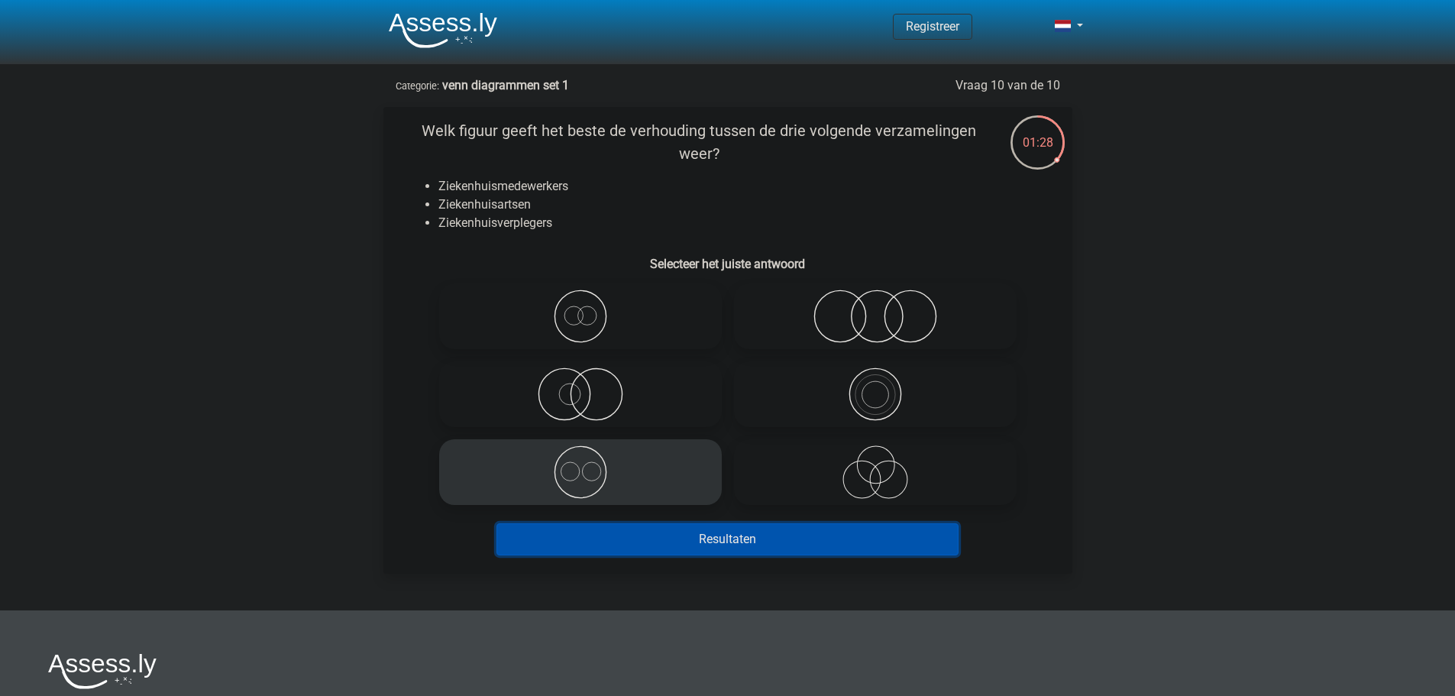
click at [754, 537] on button "Resultaten" at bounding box center [727, 539] width 462 height 32
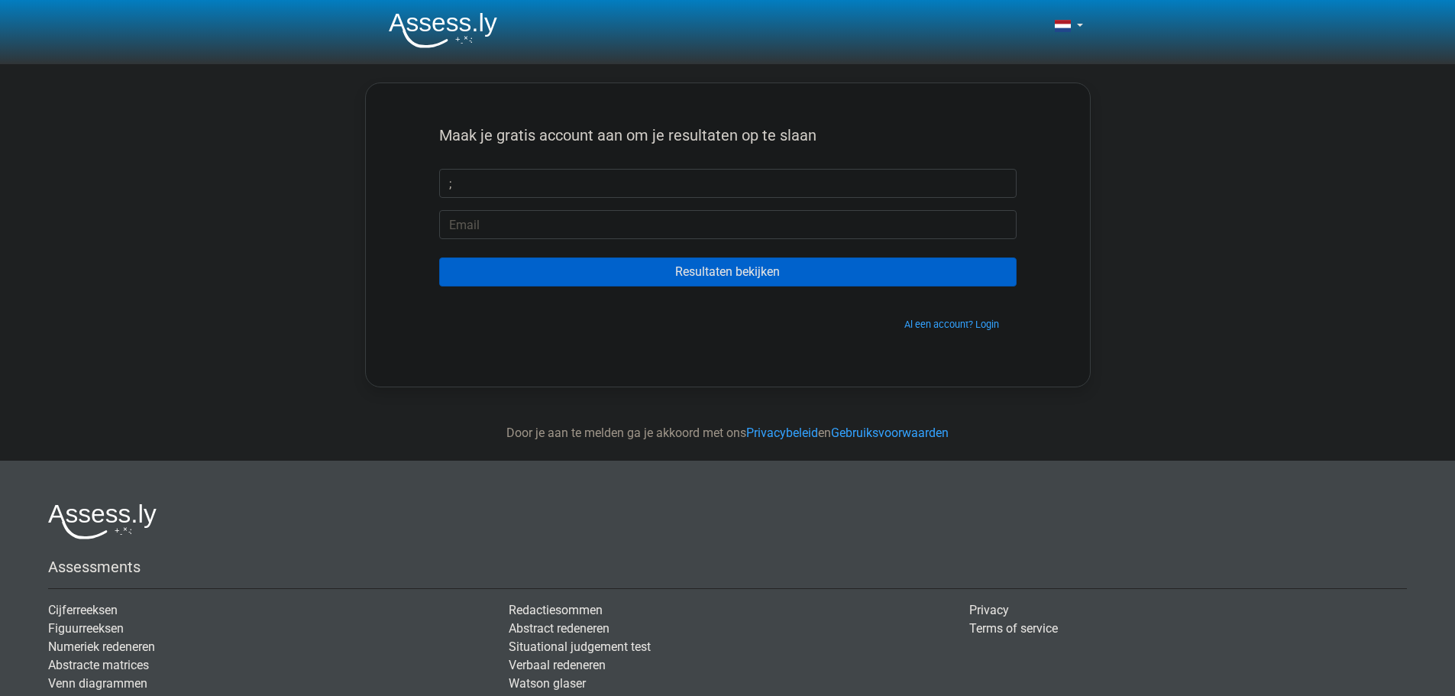
type input ";"
drag, startPoint x: 626, startPoint y: 216, endPoint x: 625, endPoint y: 230, distance: 13.8
click at [626, 217] on input "email" at bounding box center [727, 224] width 577 height 29
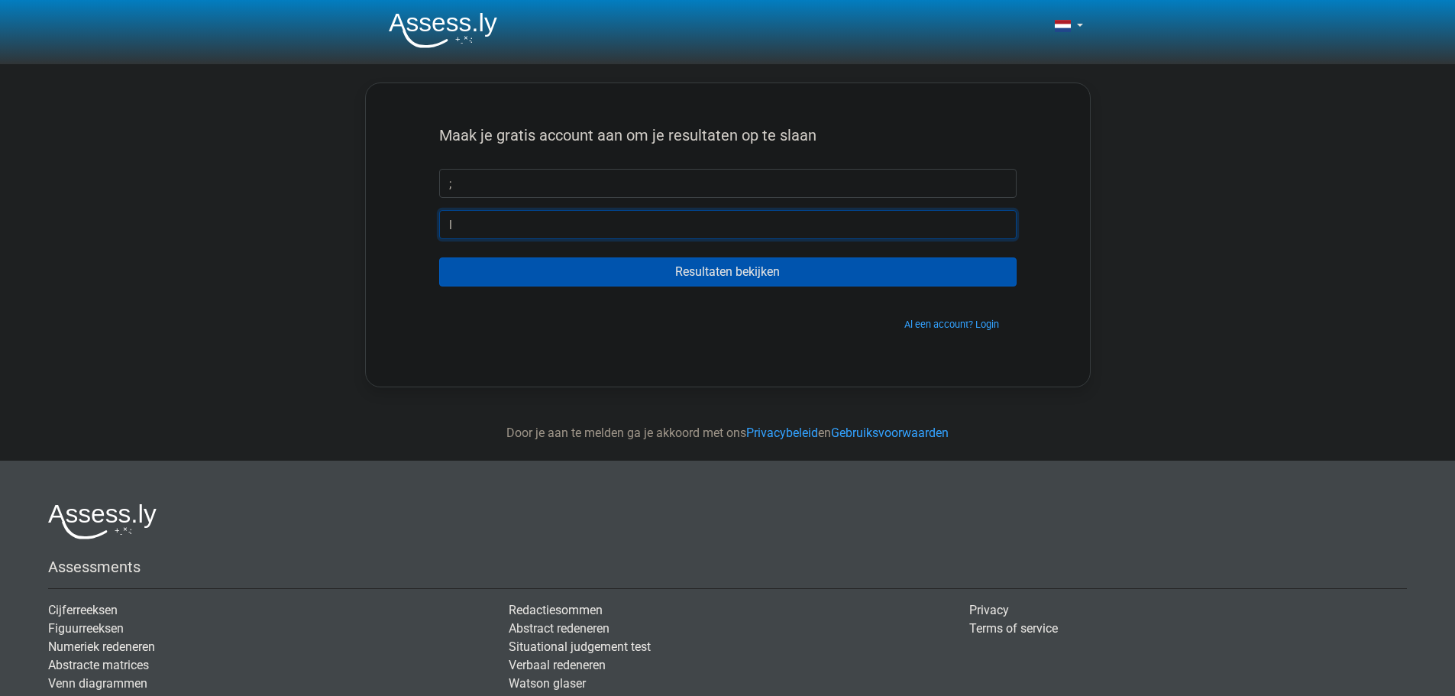
type input "l"
click at [759, 263] on input "Resultaten bekijken" at bounding box center [727, 271] width 577 height 29
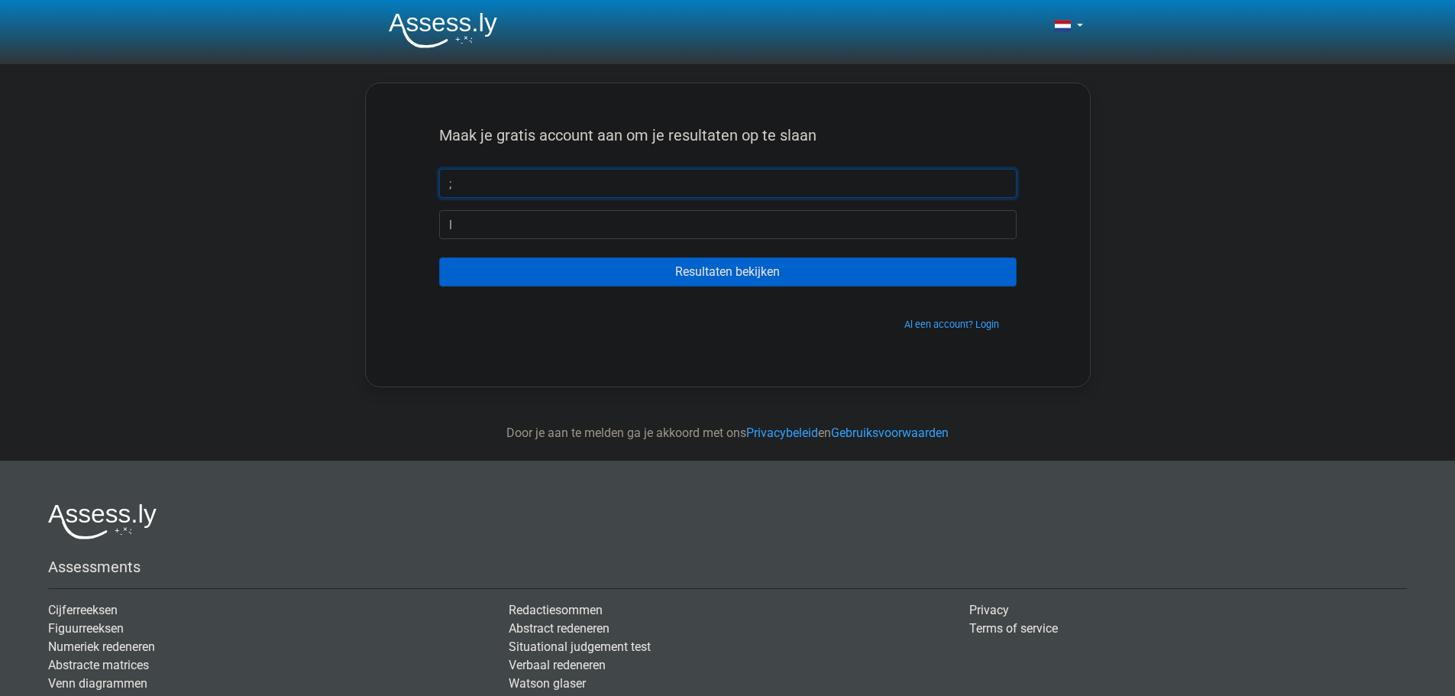
click at [658, 193] on input ";" at bounding box center [727, 183] width 577 height 29
click at [638, 232] on input "l" at bounding box center [727, 224] width 577 height 29
click at [619, 335] on div "Maak je gratis account aan om je resultaten op te slaan Resultaten bekijken Al …" at bounding box center [728, 235] width 651 height 230
click at [561, 183] on input "text" at bounding box center [727, 183] width 577 height 29
type input "thrthreghrte"
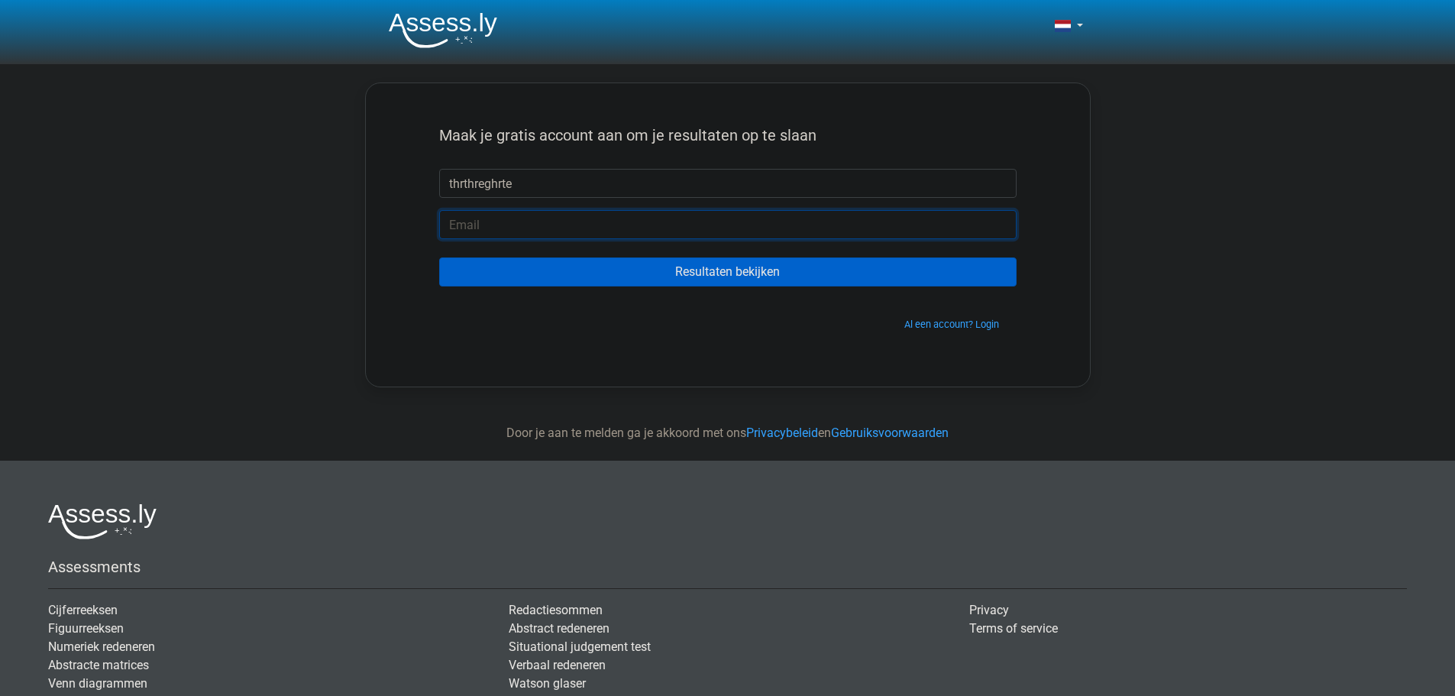
click at [461, 223] on input "email" at bounding box center [727, 224] width 577 height 29
type input "[EMAIL_ADDRESS][DOMAIN_NAME]"
click at [551, 255] on form "Maak je gratis account aan om je resultaten op te slaan thrthreghrte sfefse@gma…" at bounding box center [727, 228] width 577 height 205
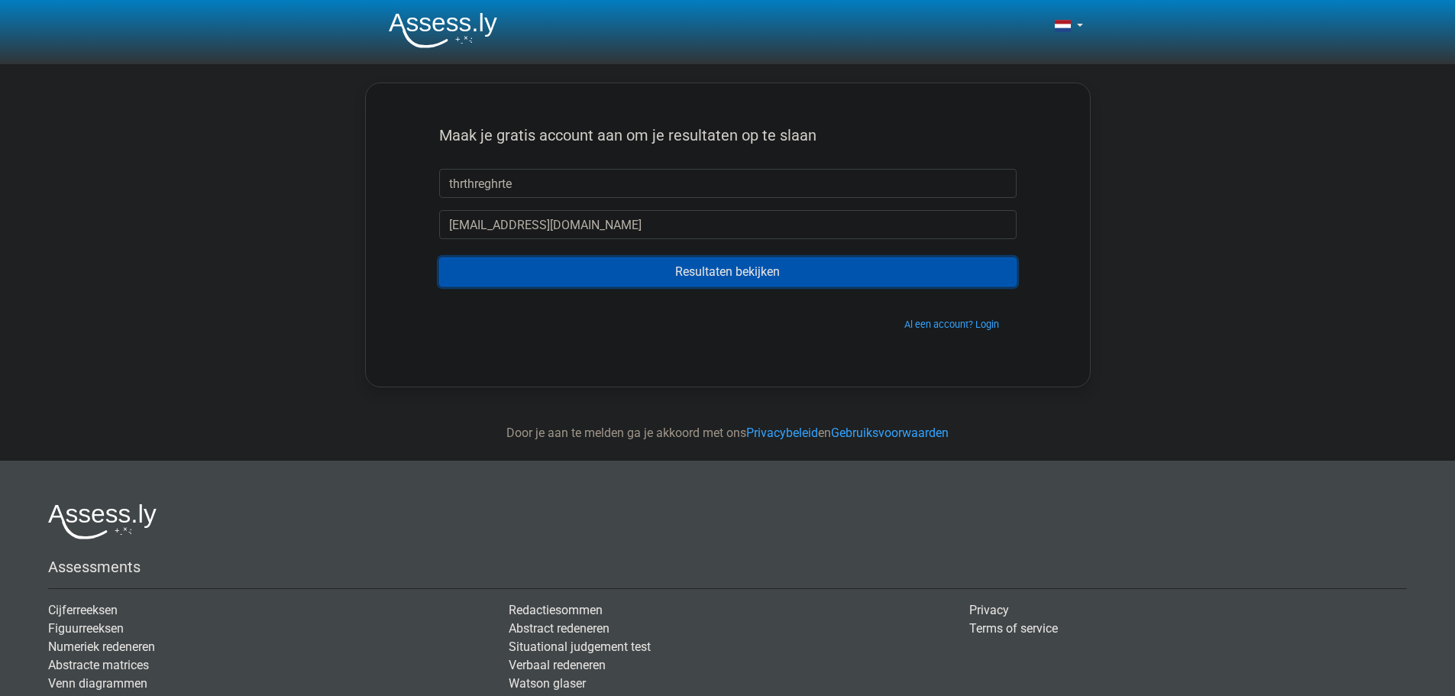
click at [555, 260] on input "Resultaten bekijken" at bounding box center [727, 271] width 577 height 29
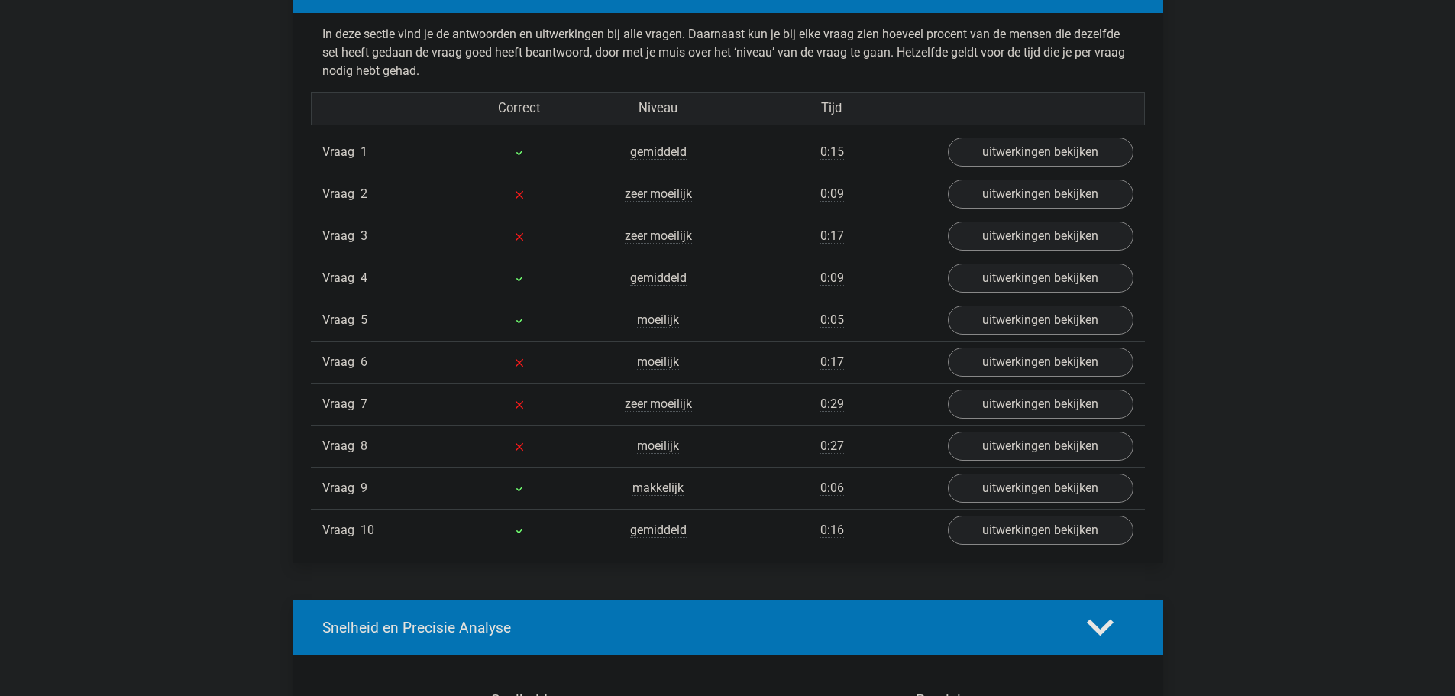
scroll to position [1222, 0]
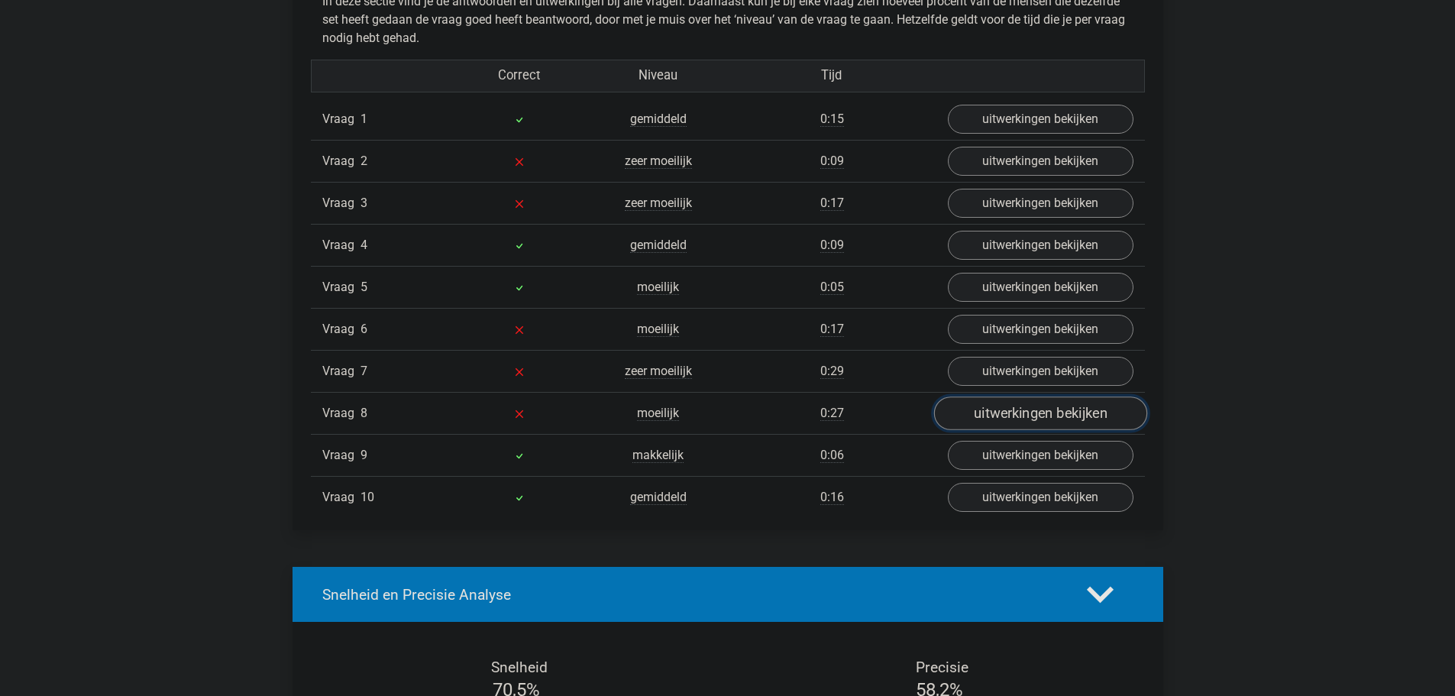
click at [983, 411] on link "uitwerkingen bekijken" at bounding box center [1039, 414] width 213 height 34
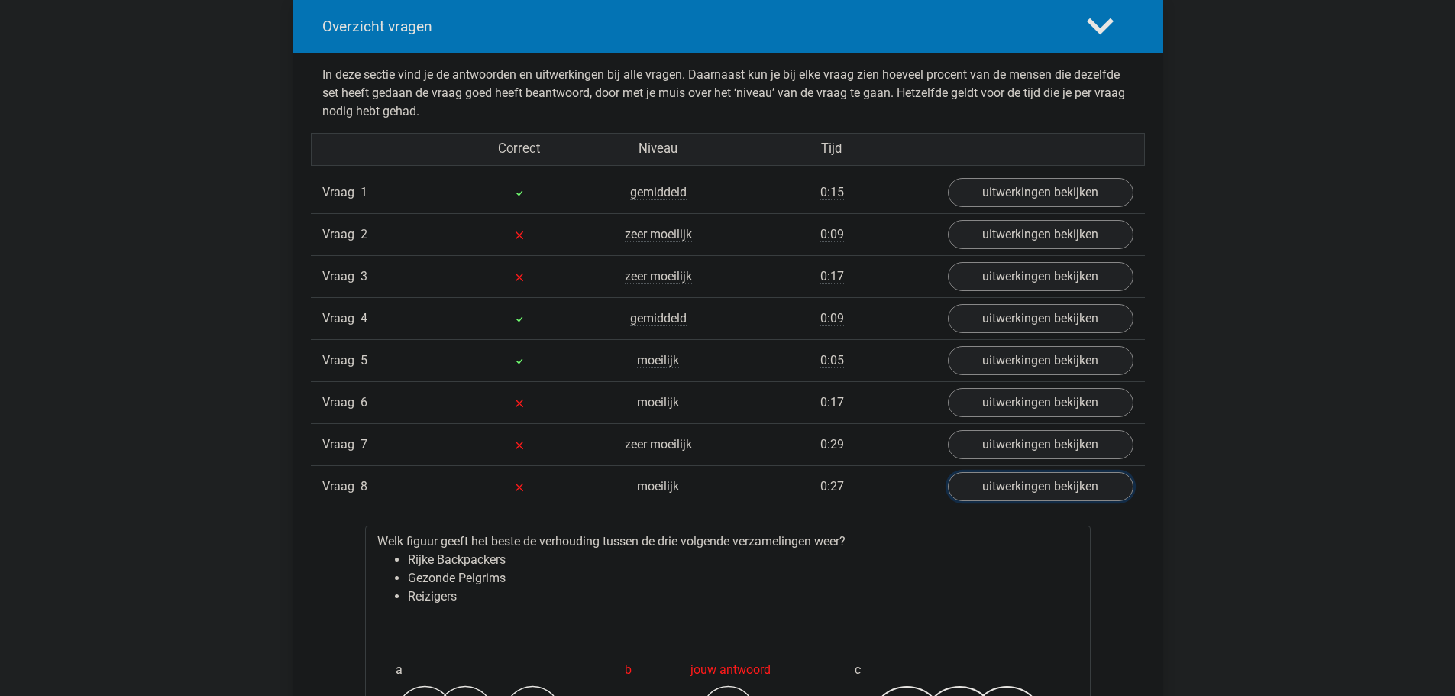
scroll to position [1146, 0]
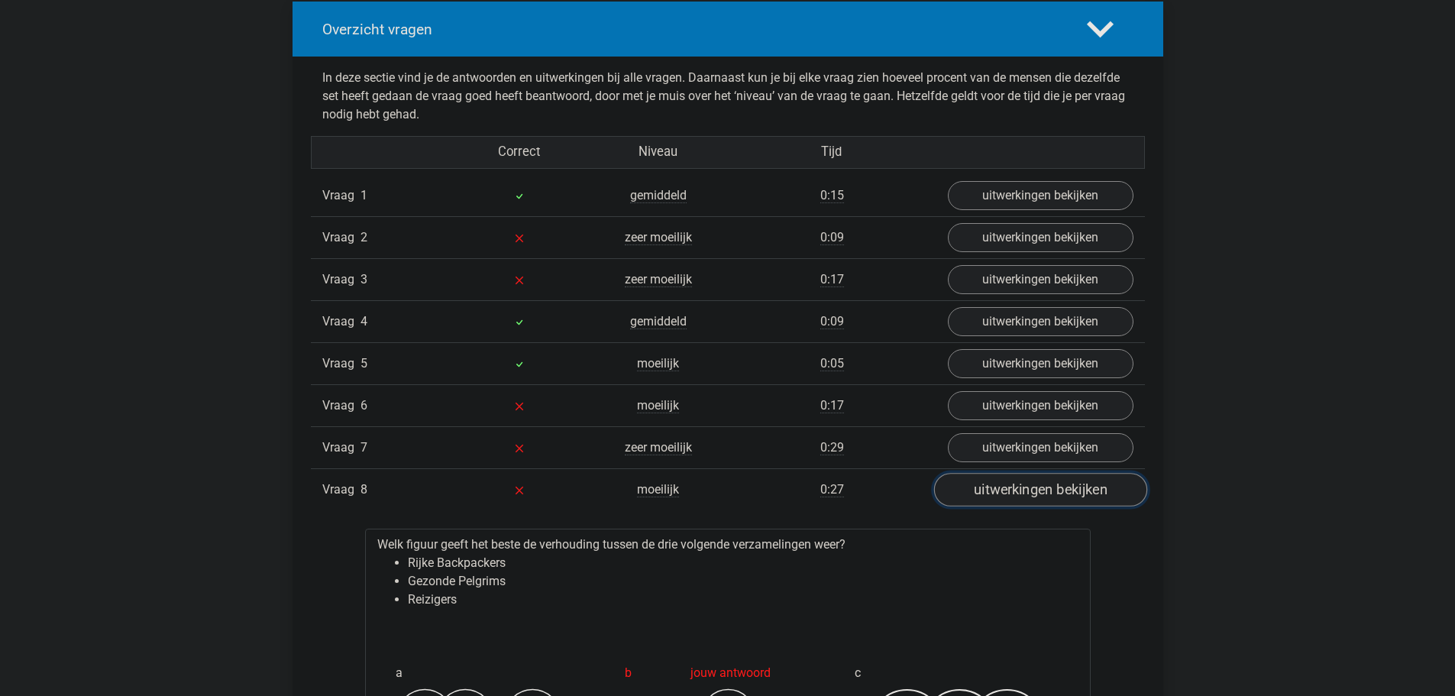
click at [1014, 487] on link "uitwerkingen bekijken" at bounding box center [1039, 491] width 213 height 34
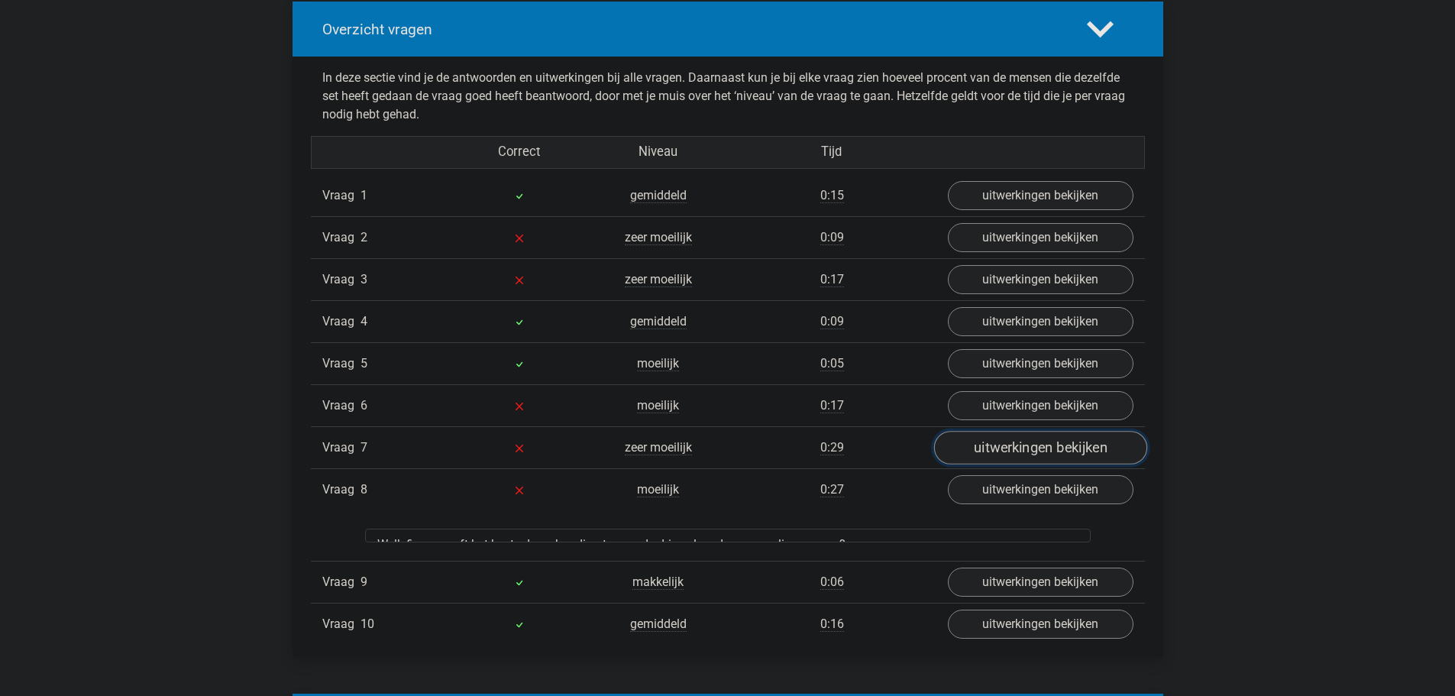
click at [1014, 449] on link "uitwerkingen bekijken" at bounding box center [1039, 449] width 213 height 34
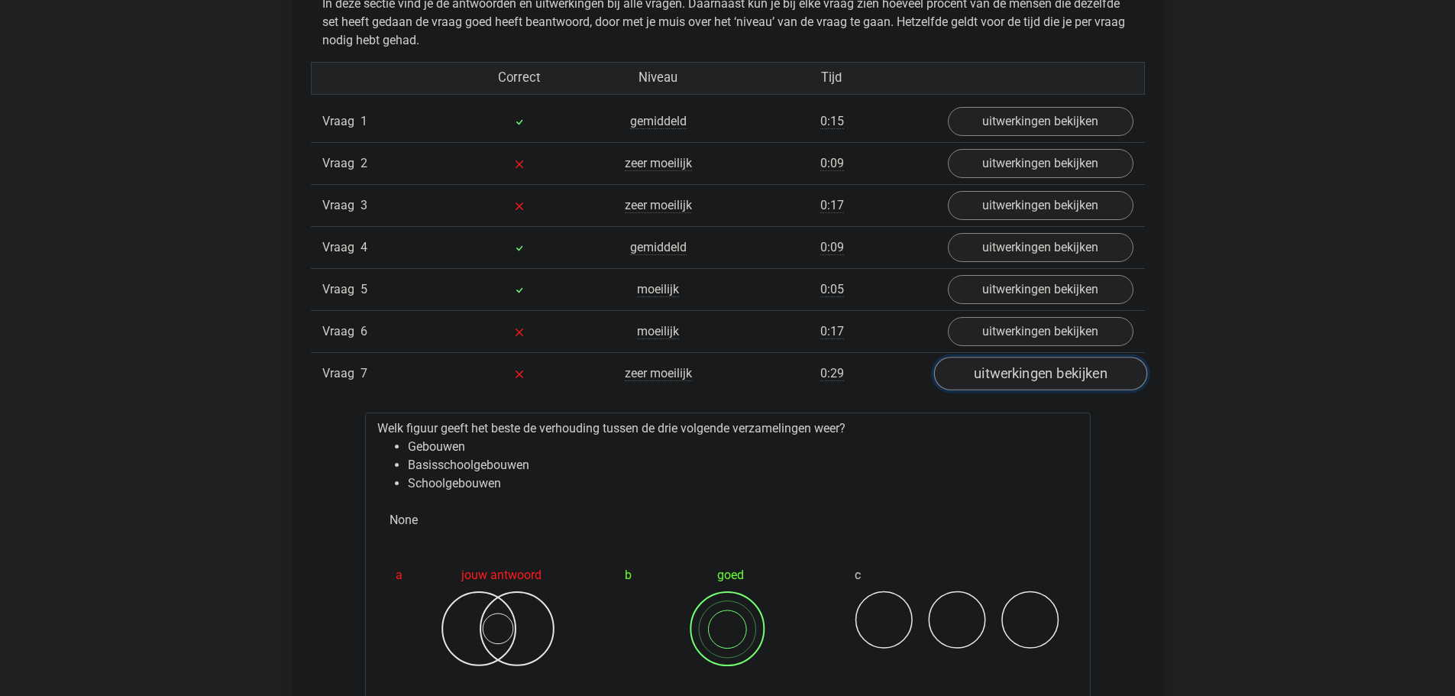
scroll to position [1222, 0]
click at [1025, 383] on link "uitwerkingen bekijken" at bounding box center [1039, 372] width 213 height 34
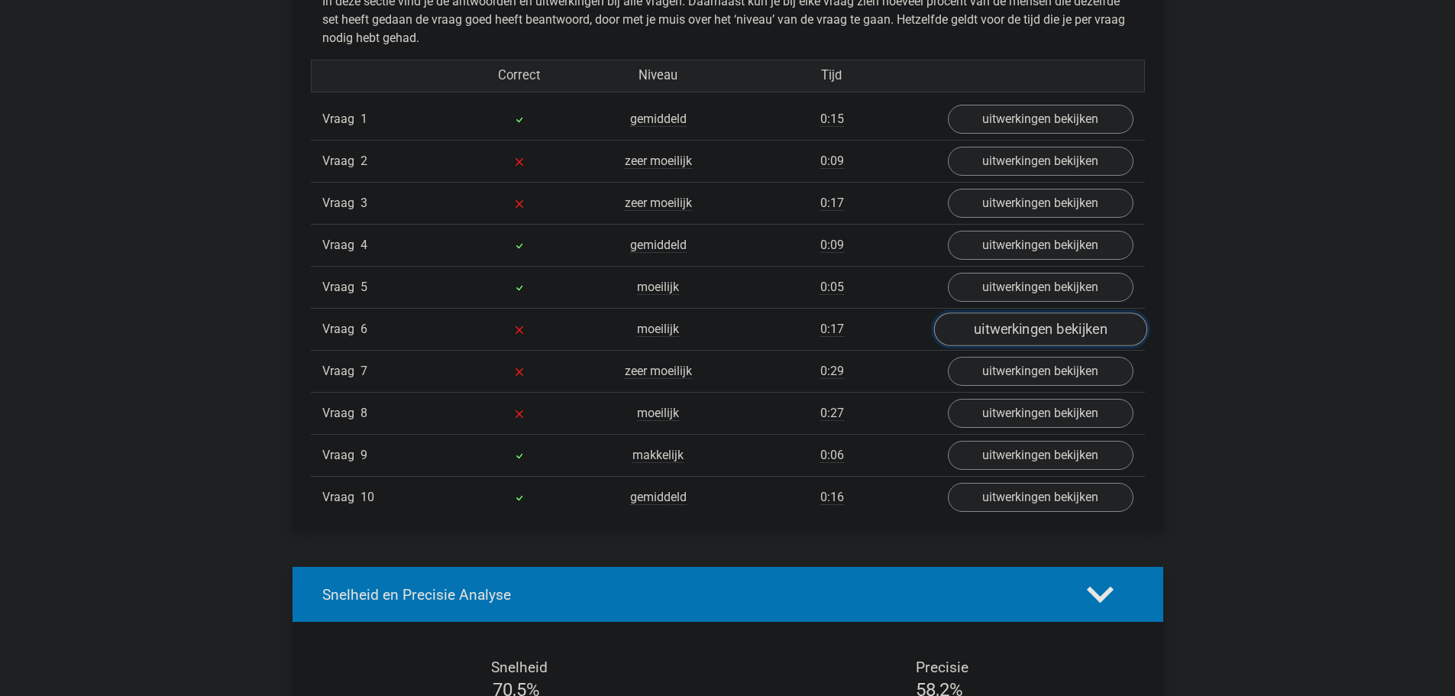
click at [1027, 319] on link "uitwerkingen bekijken" at bounding box center [1039, 330] width 213 height 34
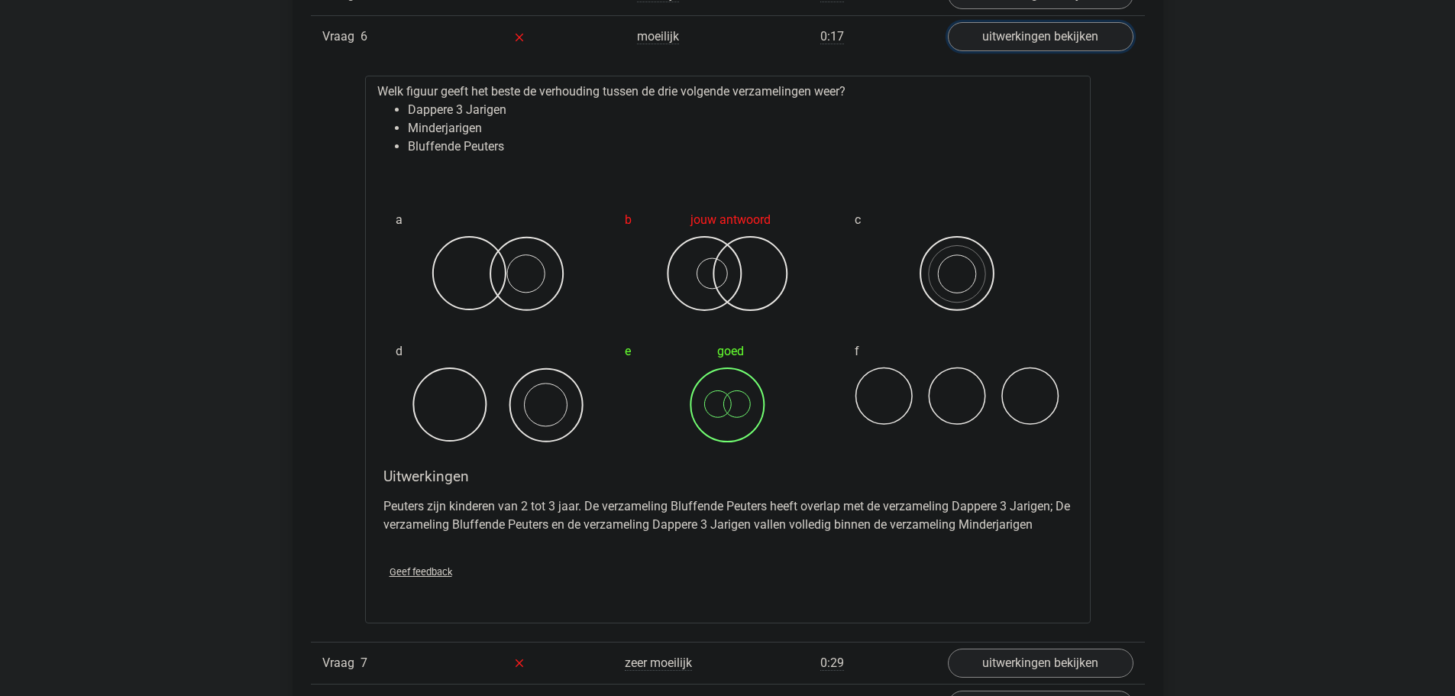
scroll to position [1528, 0]
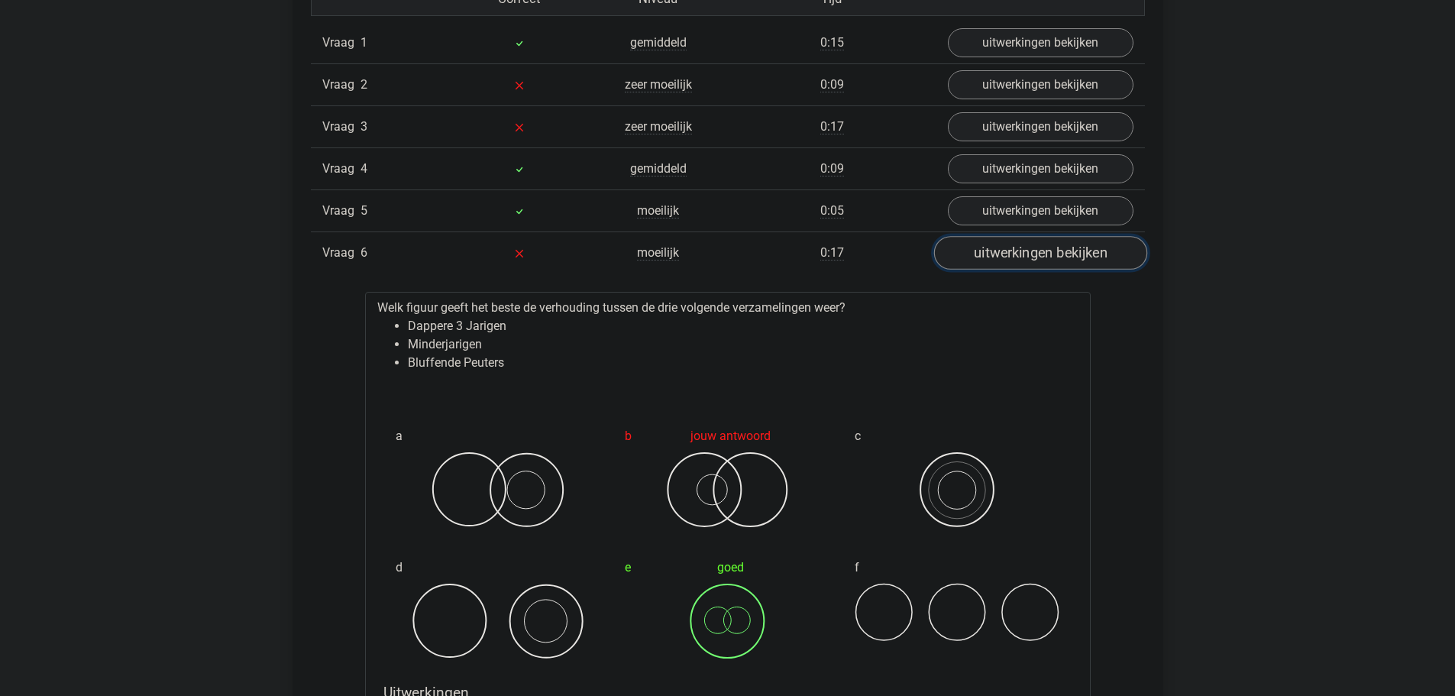
click at [1064, 259] on link "uitwerkingen bekijken" at bounding box center [1039, 254] width 213 height 34
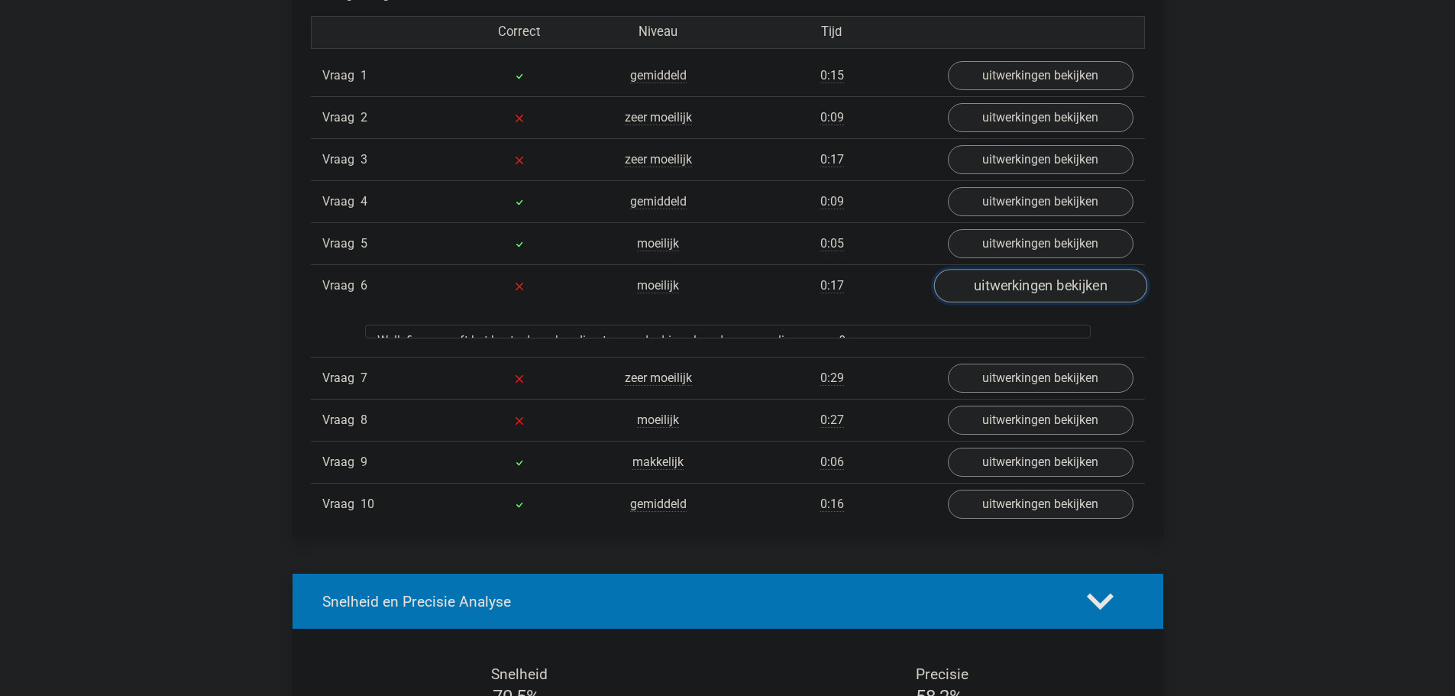
scroll to position [1222, 0]
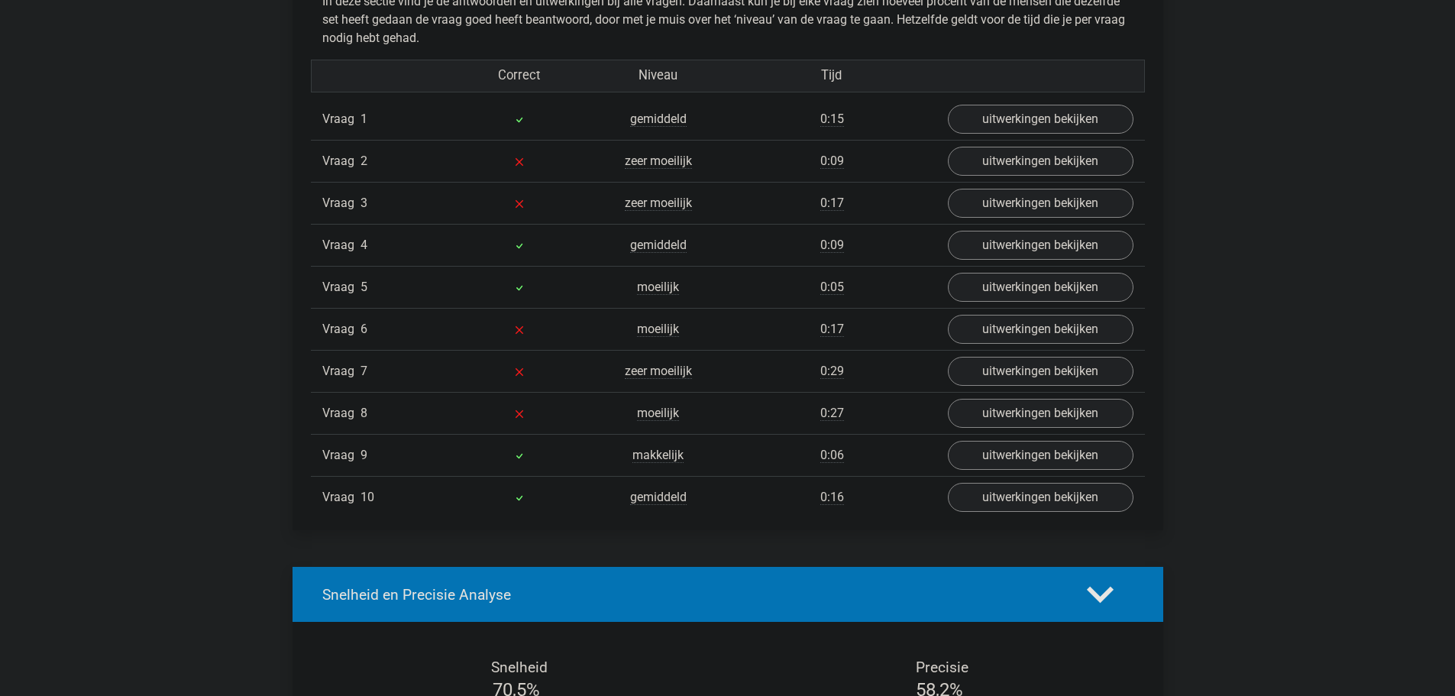
click at [1027, 182] on div "Vraag 3 zeer moeilijk 0:17 uitwerkingen bekijken" at bounding box center [728, 203] width 834 height 42
click at [1026, 192] on link "uitwerkingen bekijken" at bounding box center [1039, 204] width 213 height 34
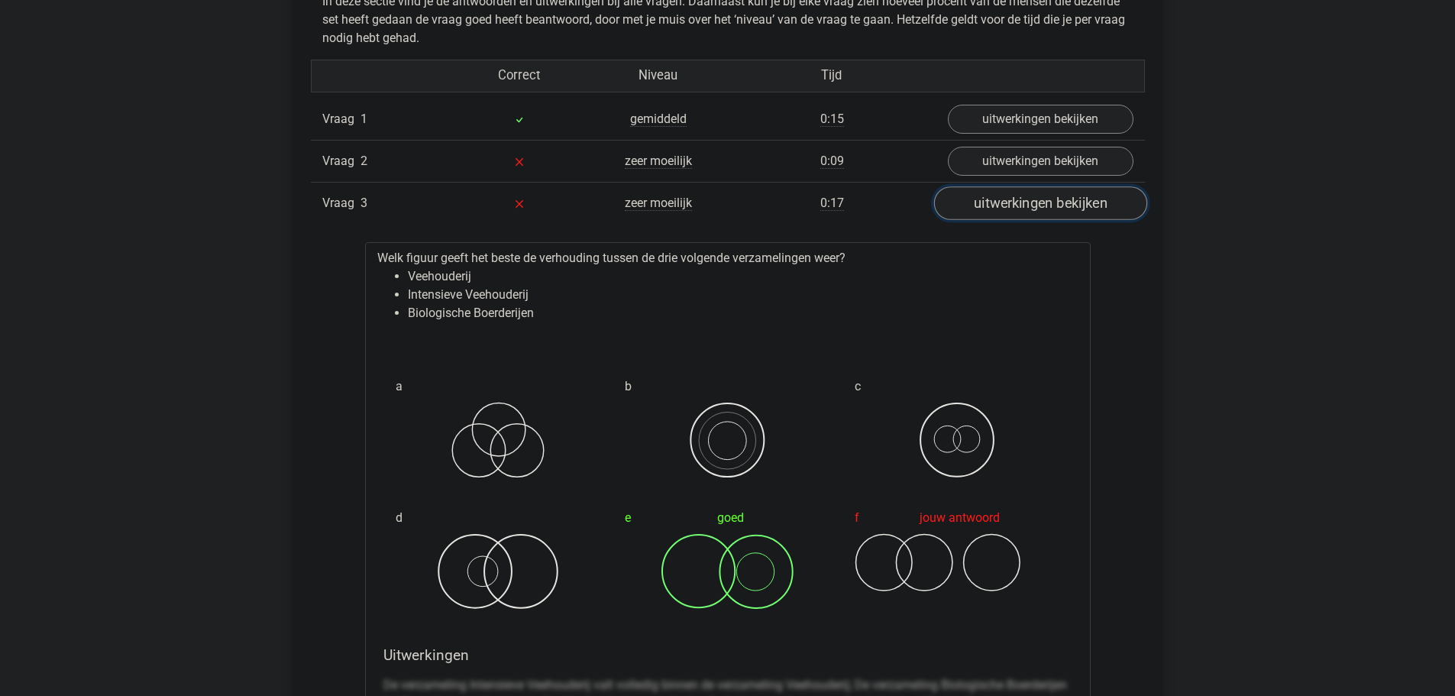
click at [1026, 192] on link "uitwerkingen bekijken" at bounding box center [1039, 204] width 213 height 34
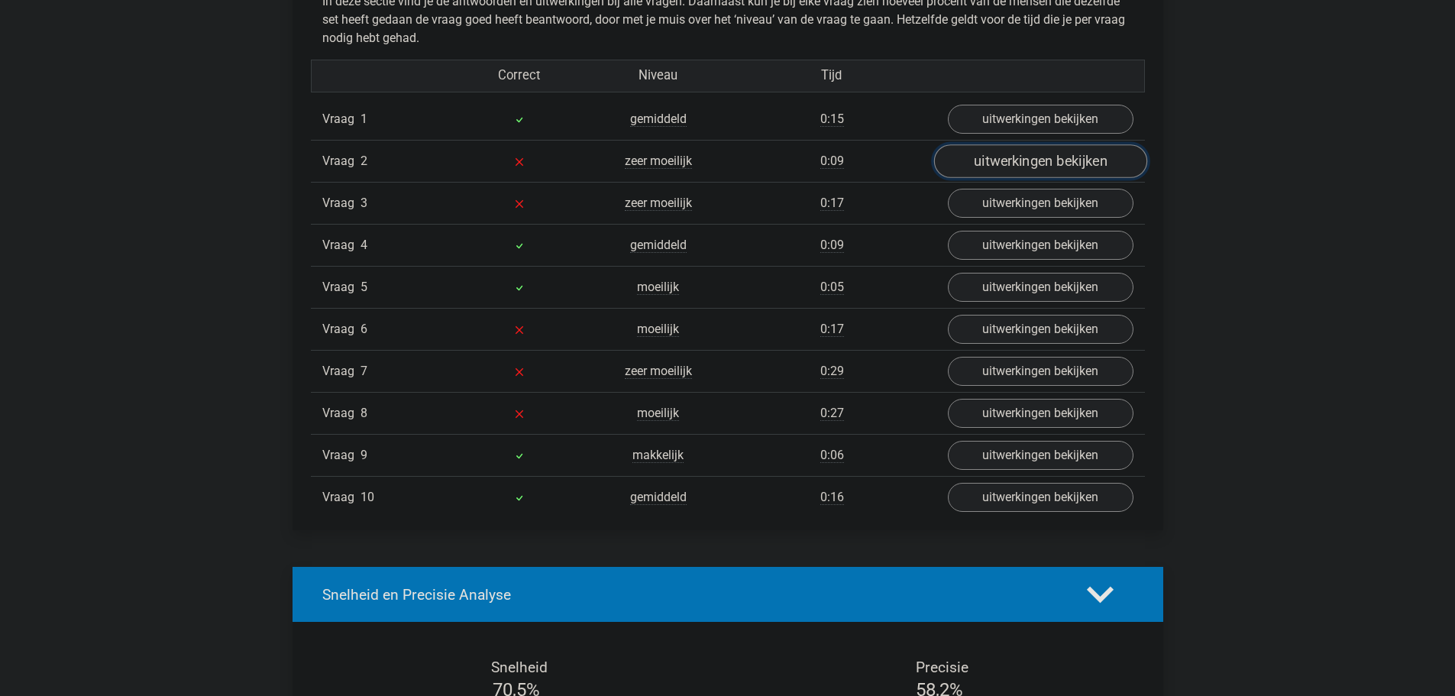
click at [1026, 160] on link "uitwerkingen bekijken" at bounding box center [1039, 162] width 213 height 34
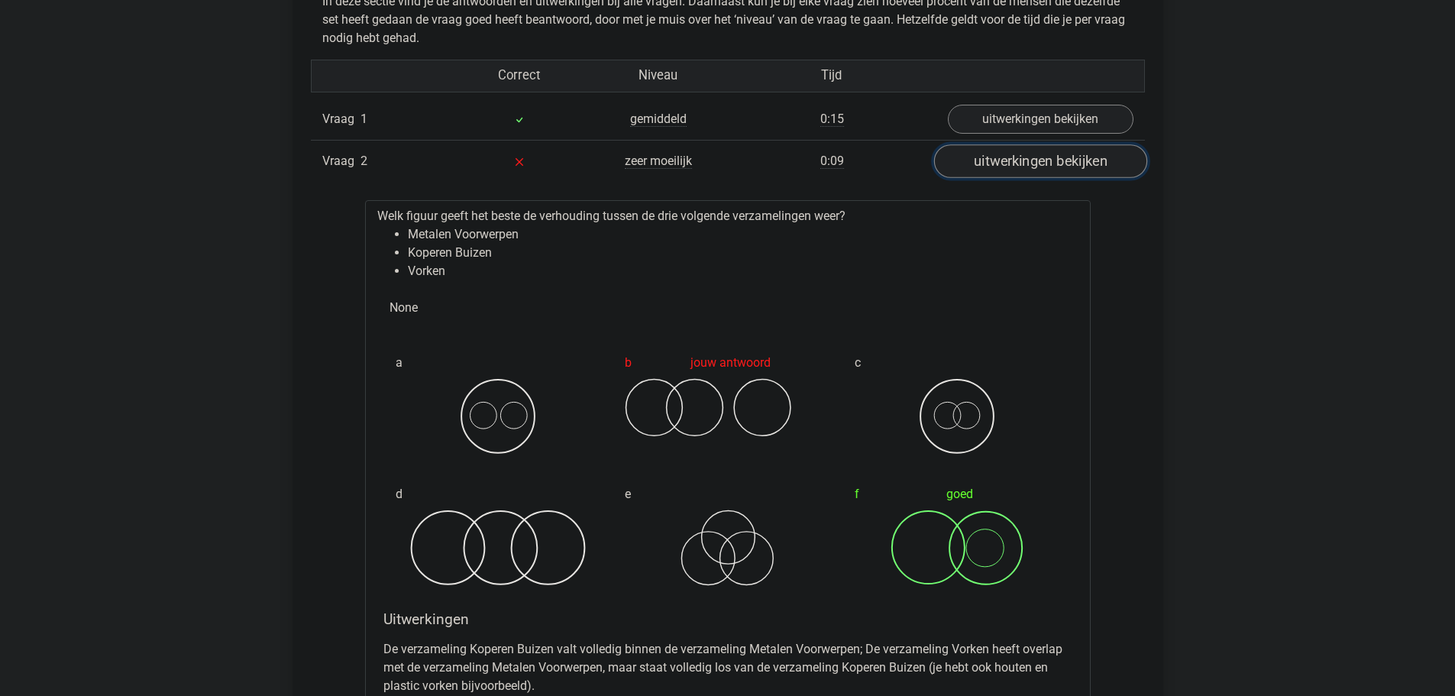
click at [1026, 163] on link "uitwerkingen bekijken" at bounding box center [1039, 162] width 213 height 34
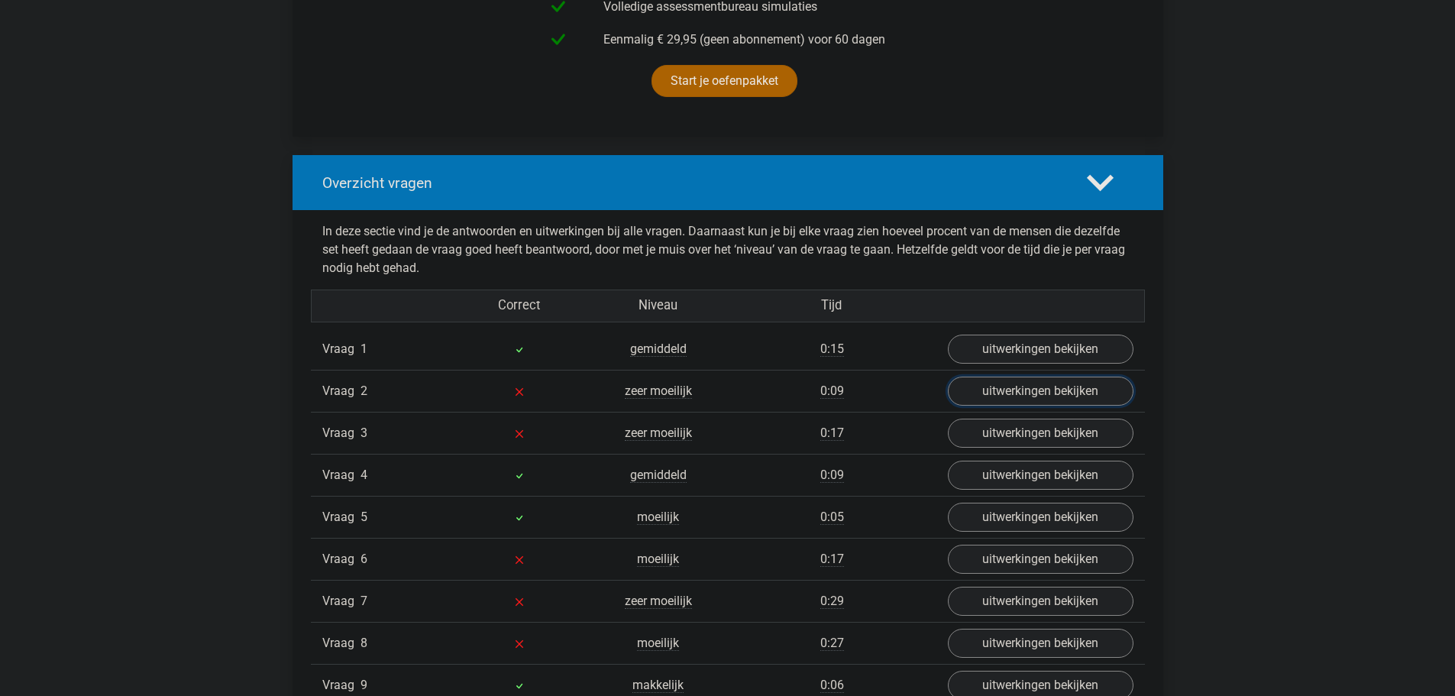
scroll to position [993, 0]
click at [1014, 399] on link "uitwerkingen bekijken" at bounding box center [1039, 391] width 213 height 34
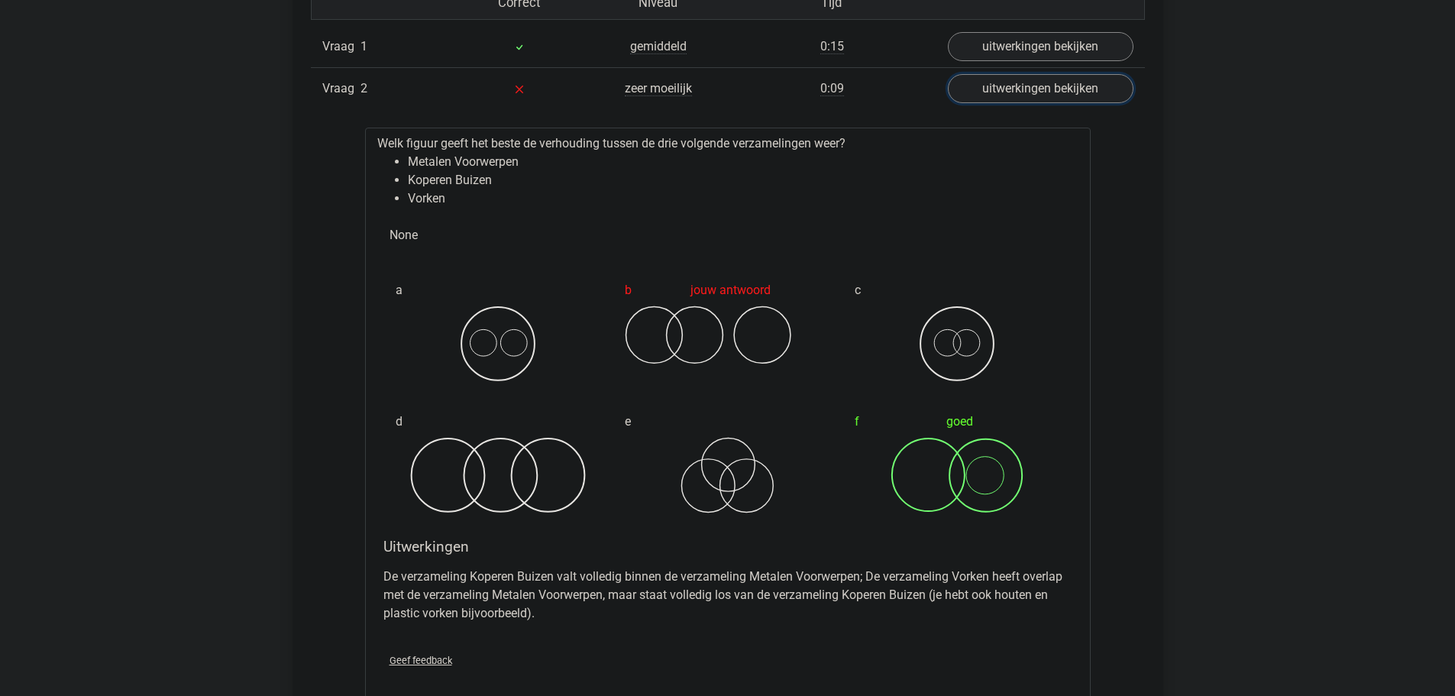
scroll to position [1298, 0]
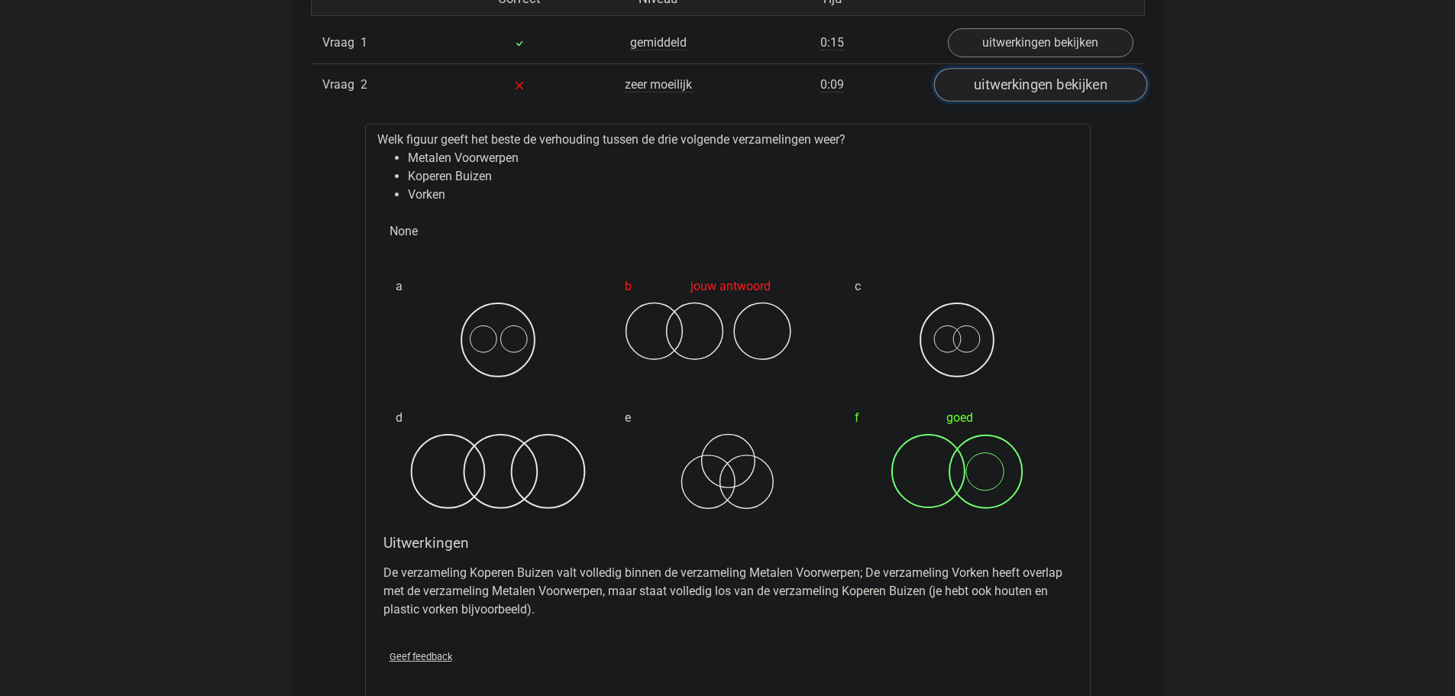
click at [1007, 88] on link "uitwerkingen bekijken" at bounding box center [1039, 86] width 213 height 34
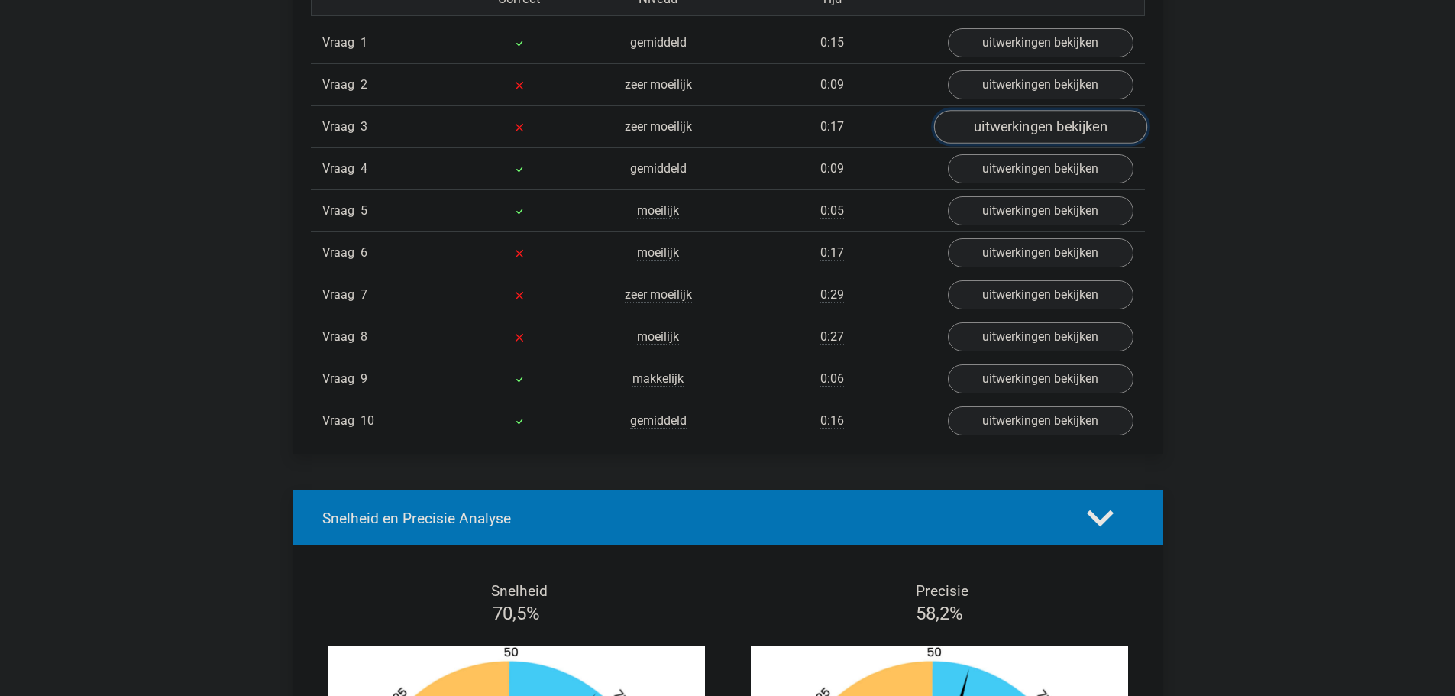
click at [1014, 128] on link "uitwerkingen bekijken" at bounding box center [1039, 128] width 213 height 34
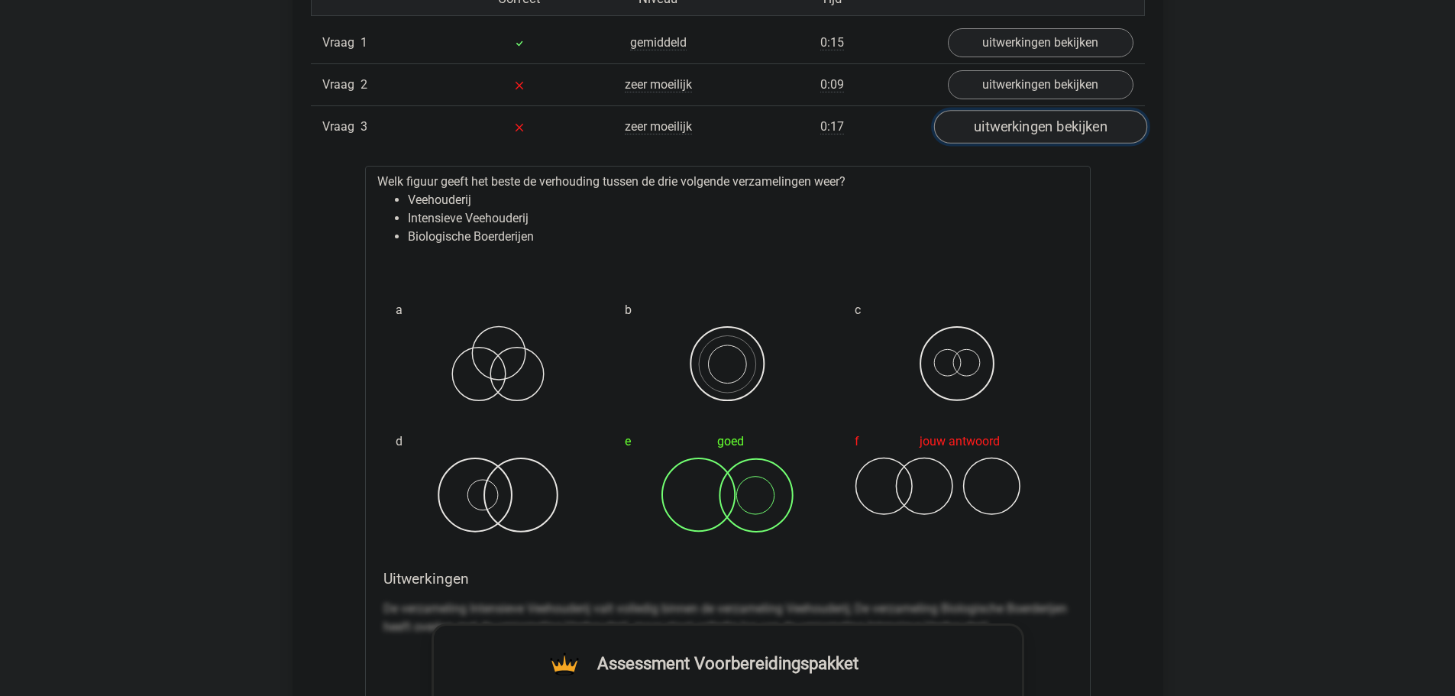
click at [1006, 133] on link "uitwerkingen bekijken" at bounding box center [1039, 128] width 213 height 34
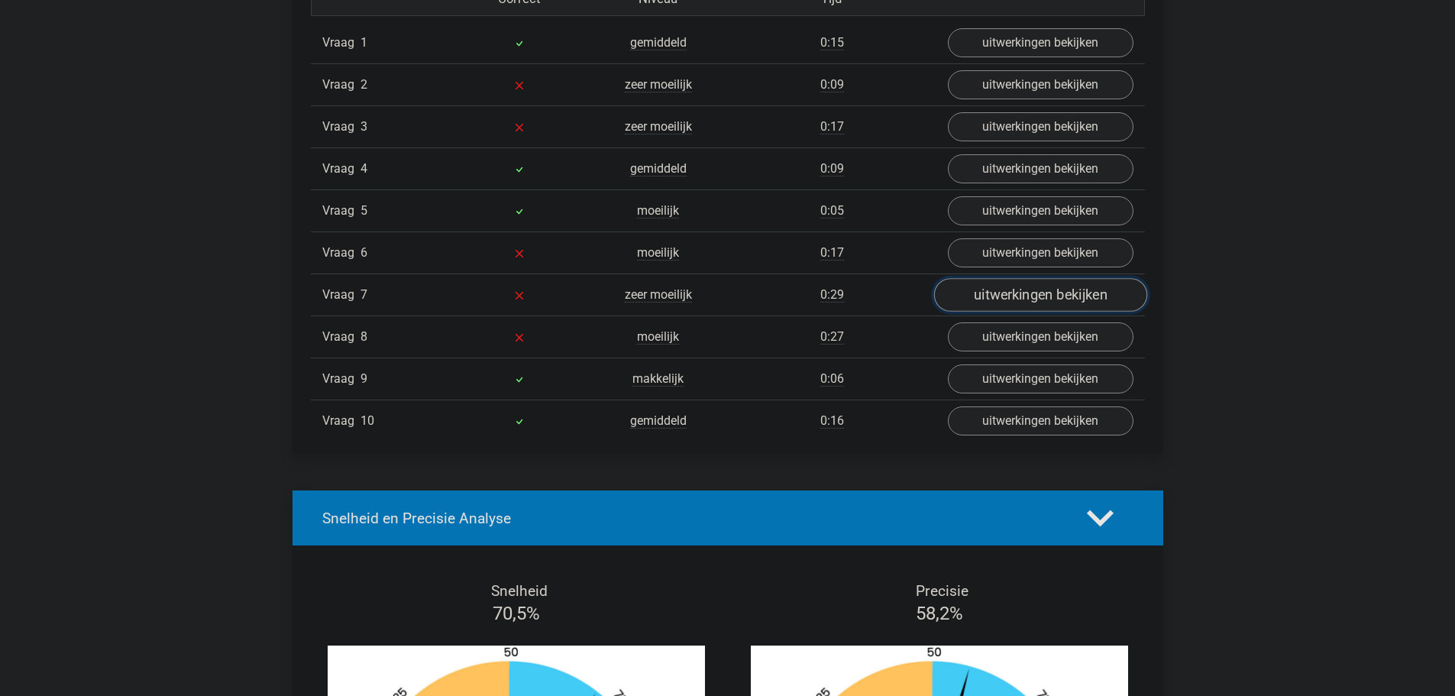
click at [984, 280] on link "uitwerkingen bekijken" at bounding box center [1039, 296] width 213 height 34
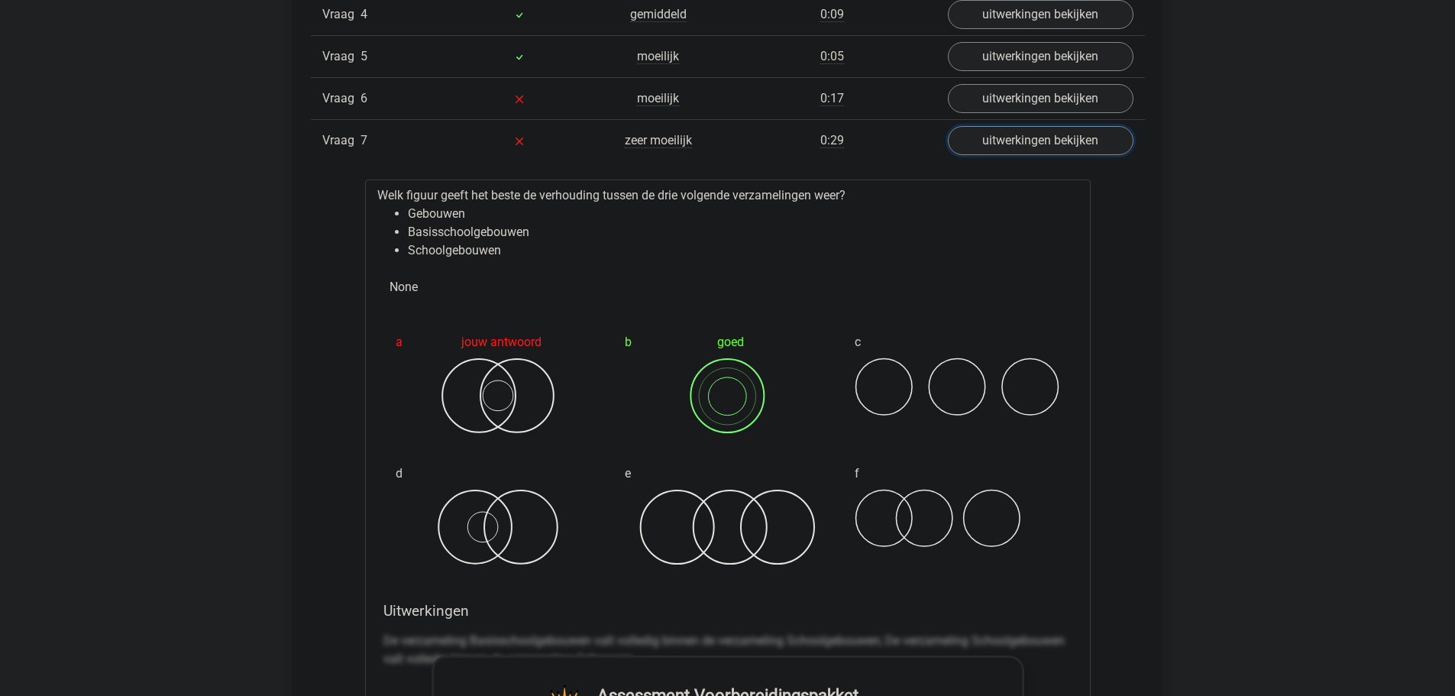
scroll to position [1451, 0]
click at [1101, 150] on link "uitwerkingen bekijken" at bounding box center [1039, 143] width 213 height 34
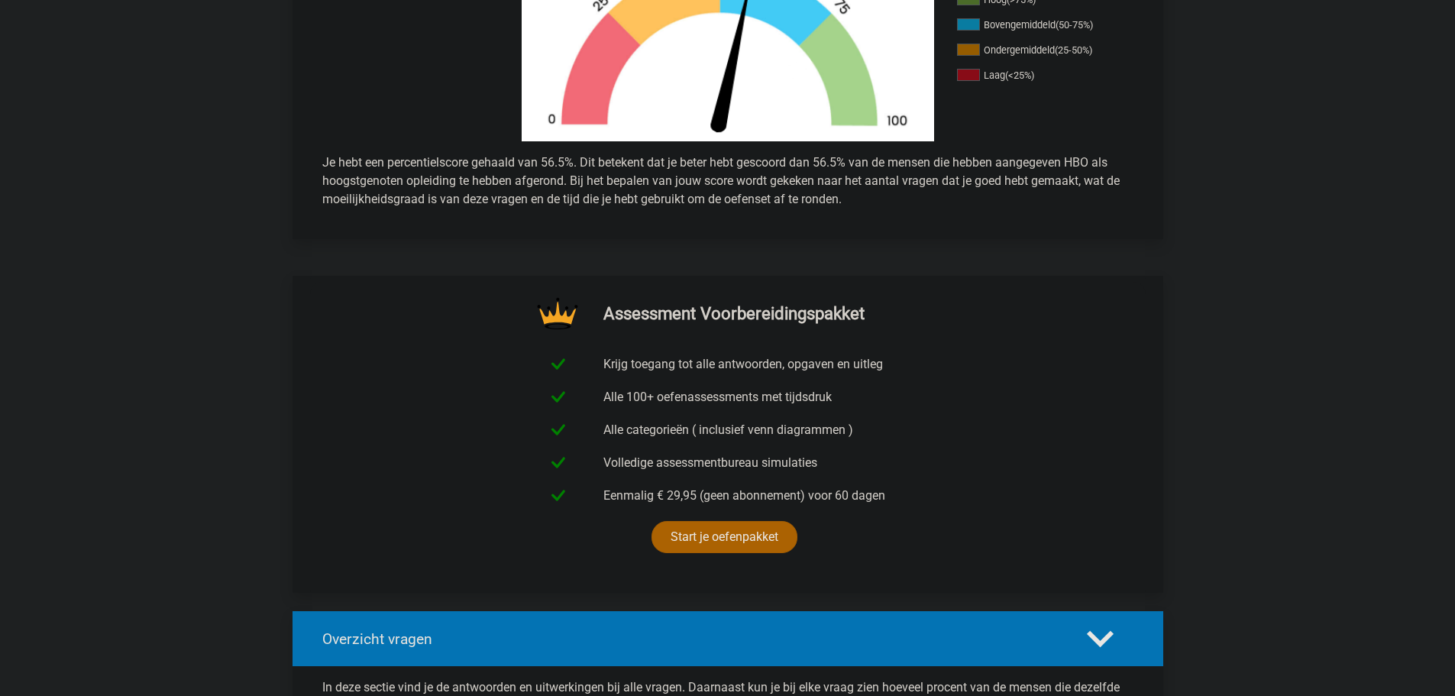
scroll to position [535, 0]
